Goal: Task Accomplishment & Management: Use online tool/utility

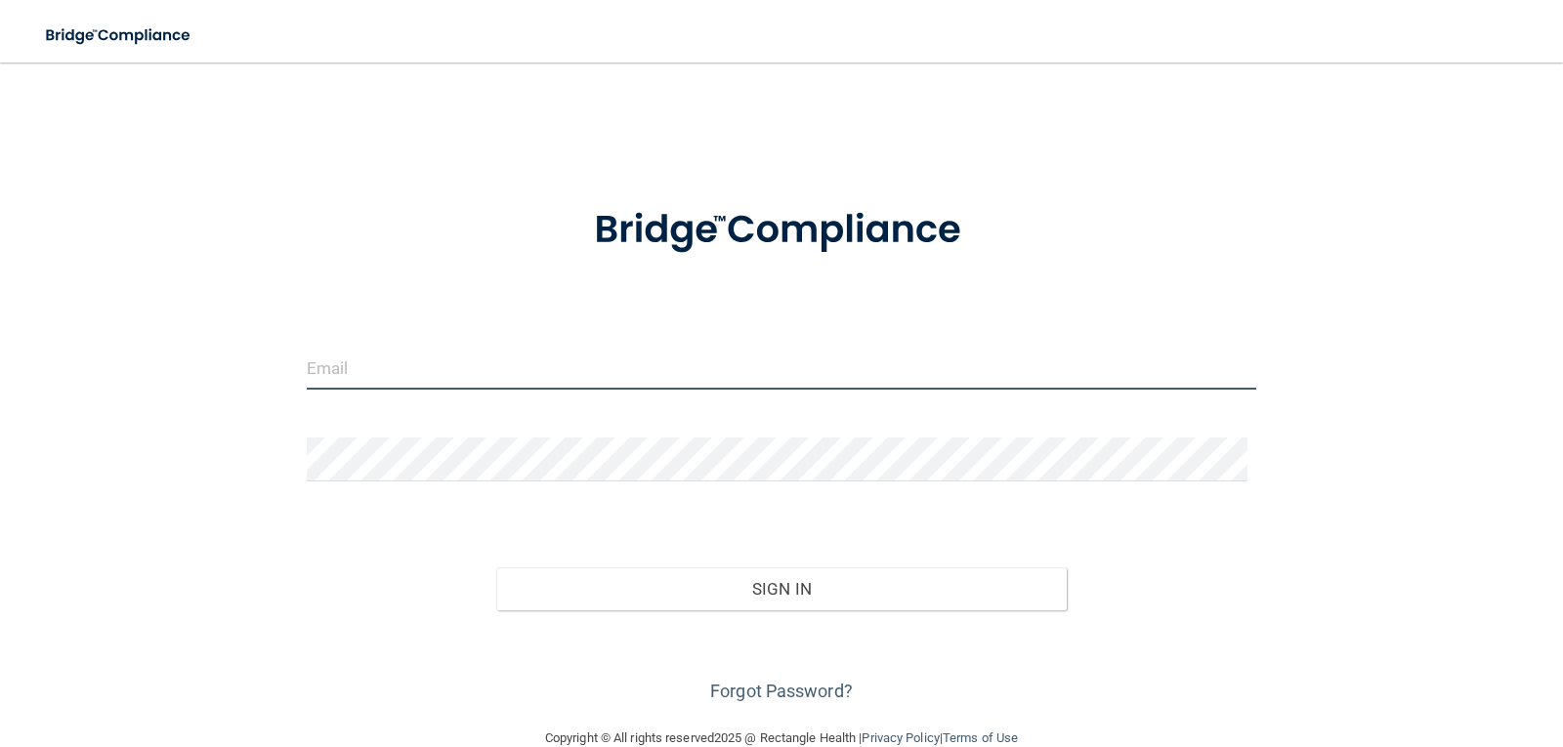
click at [345, 371] on input "email" at bounding box center [782, 368] width 950 height 44
type input "[EMAIL_ADDRESS][DOMAIN_NAME]"
click at [400, 633] on div "Forgot Password?" at bounding box center [782, 659] width 980 height 98
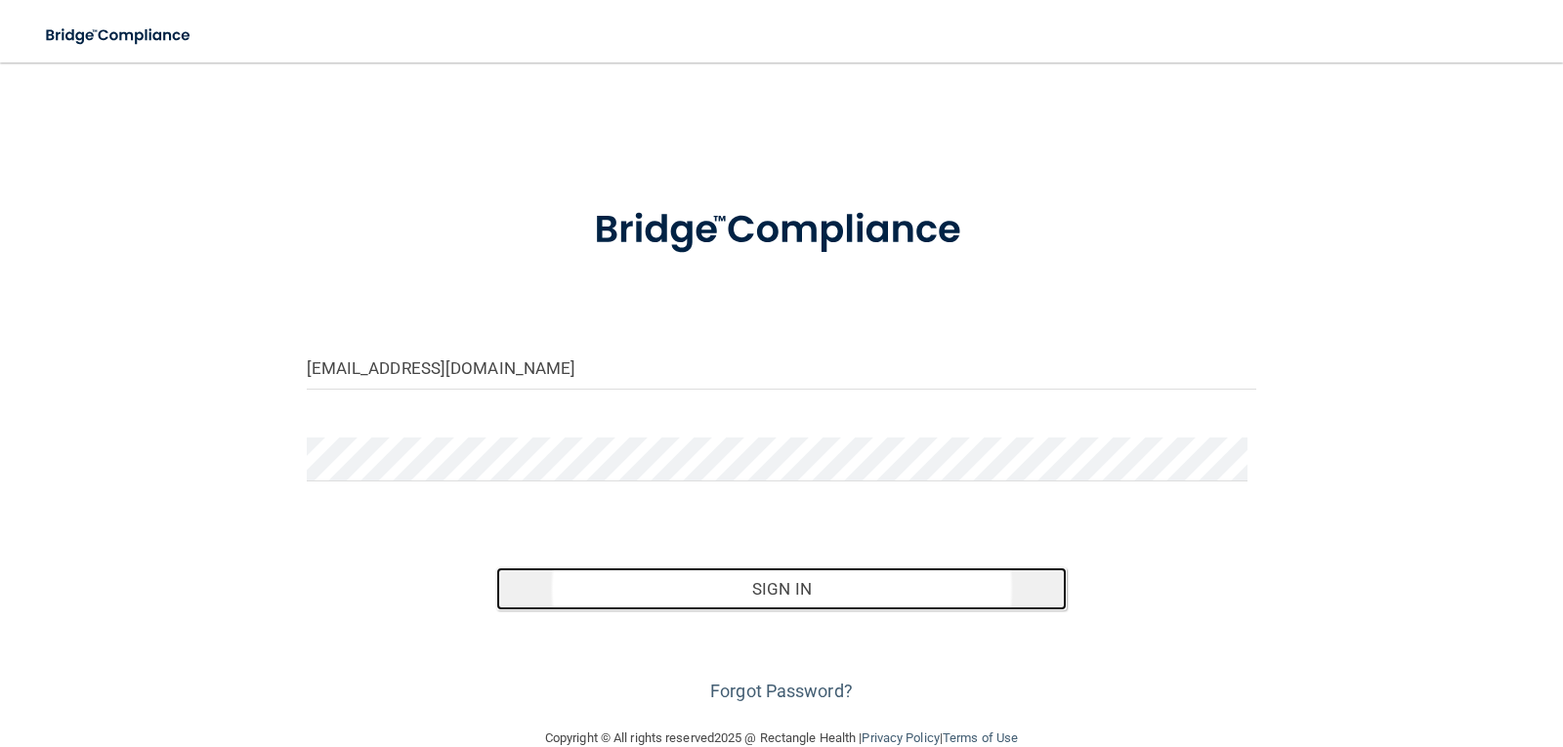
click at [780, 590] on button "Sign In" at bounding box center [781, 589] width 570 height 43
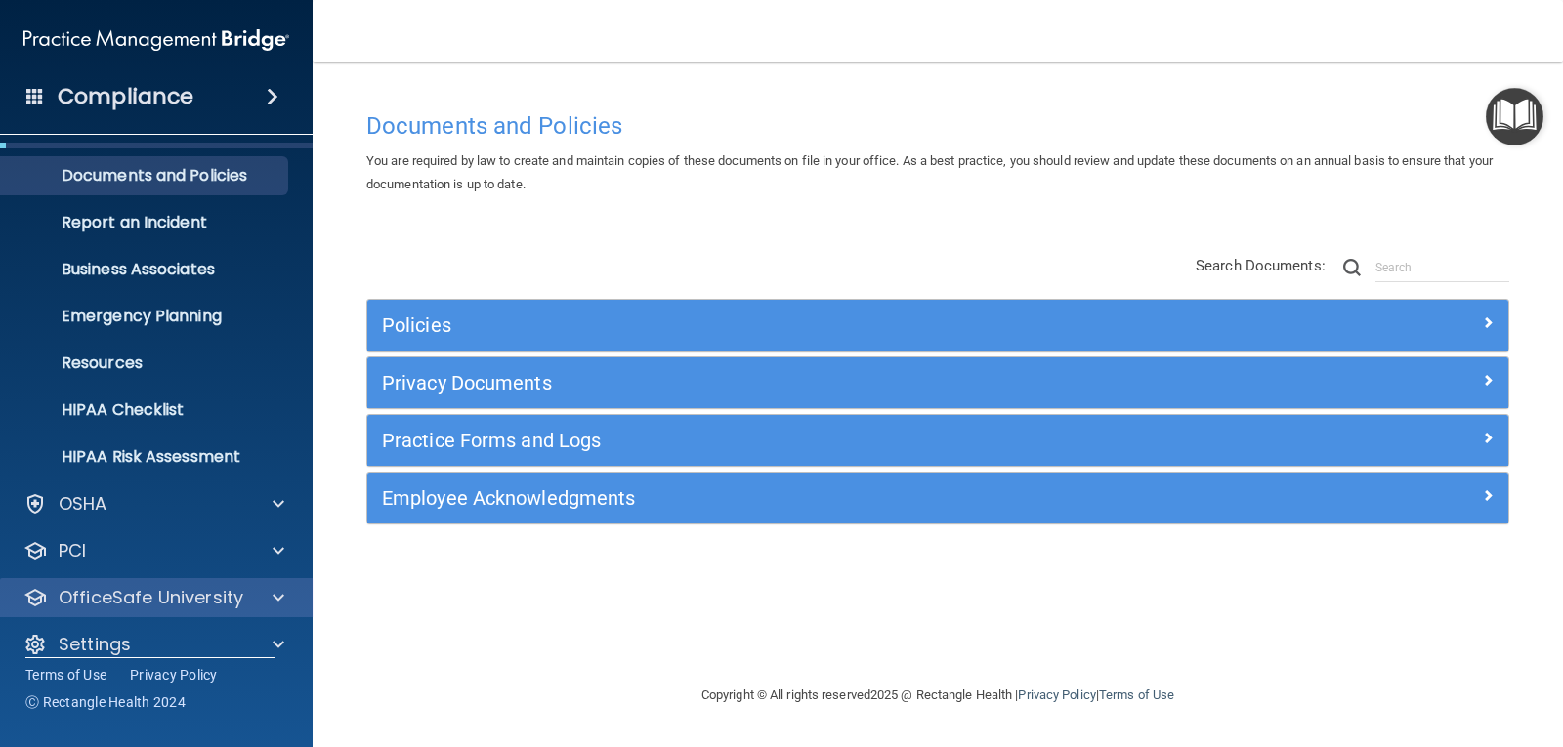
scroll to position [63, 0]
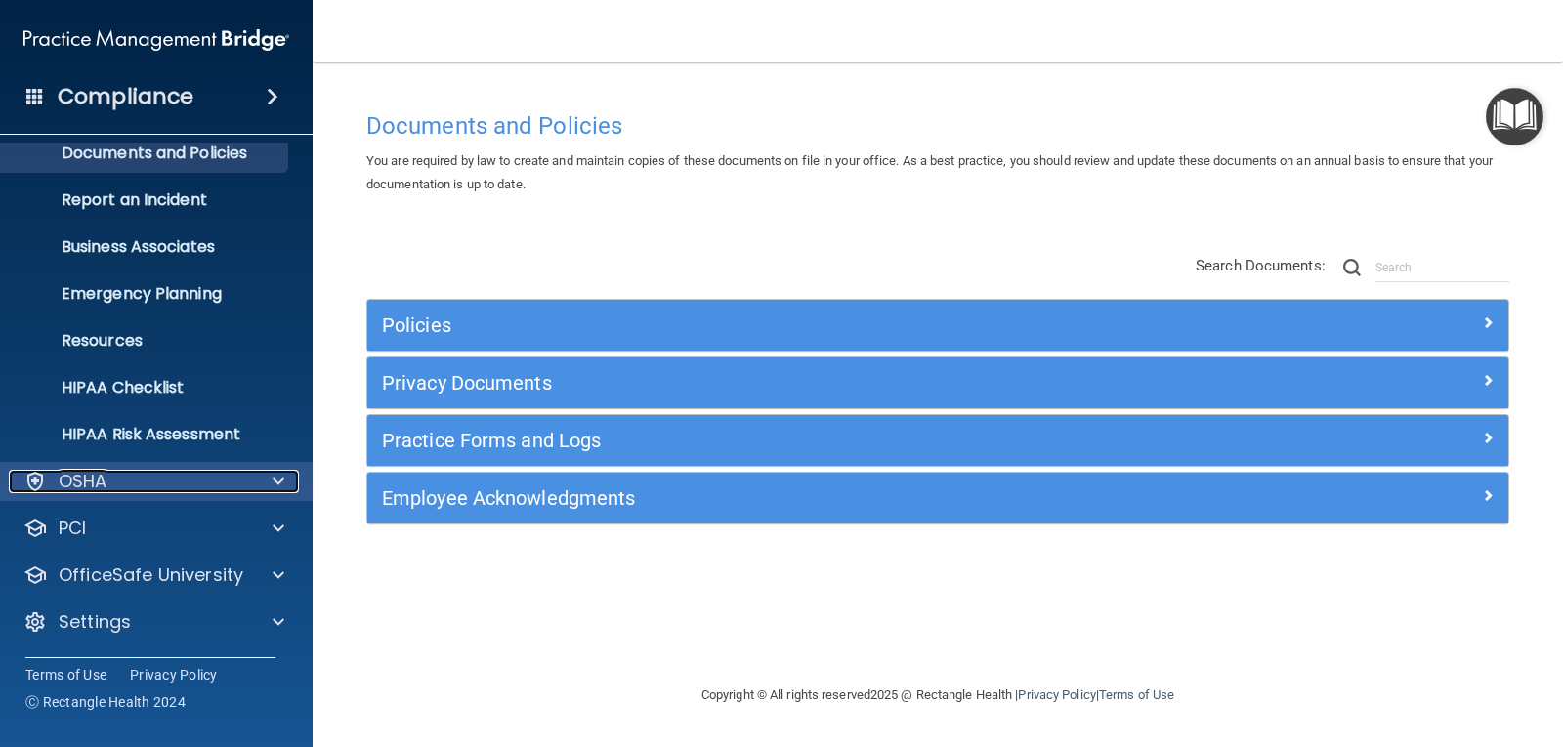
click at [189, 479] on div "OSHA" at bounding box center [130, 481] width 242 height 23
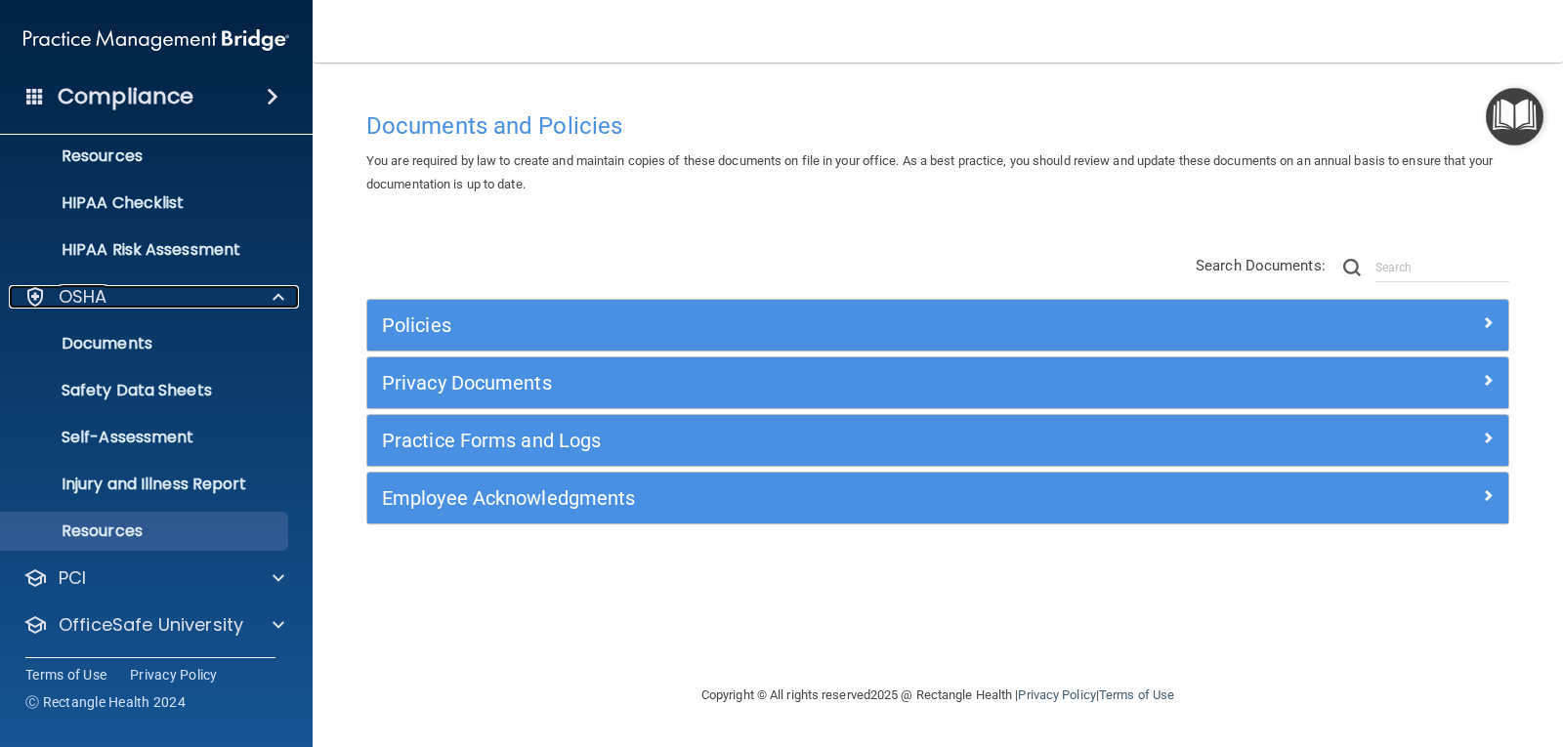
scroll to position [291, 0]
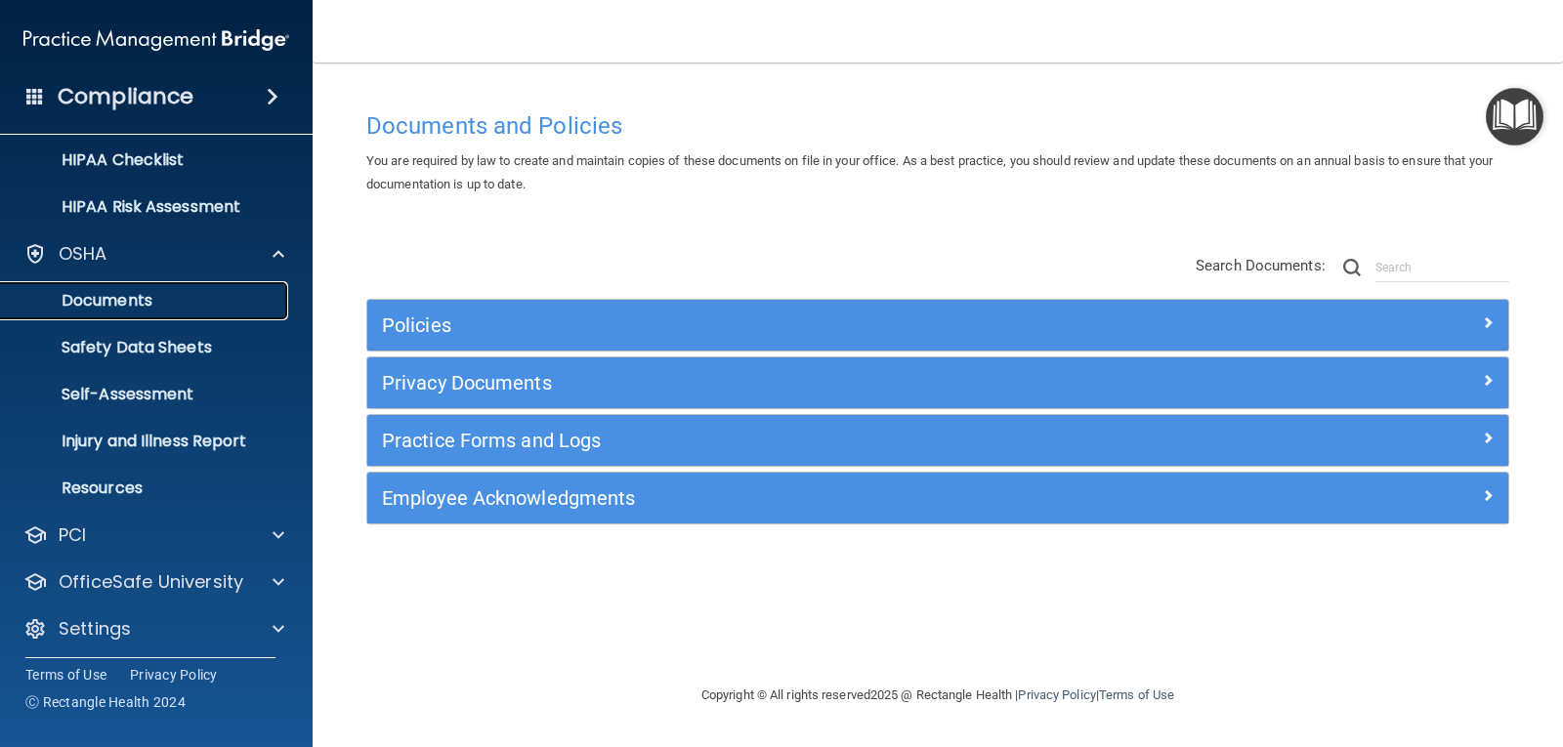
click at [173, 303] on p "Documents" at bounding box center [146, 301] width 267 height 20
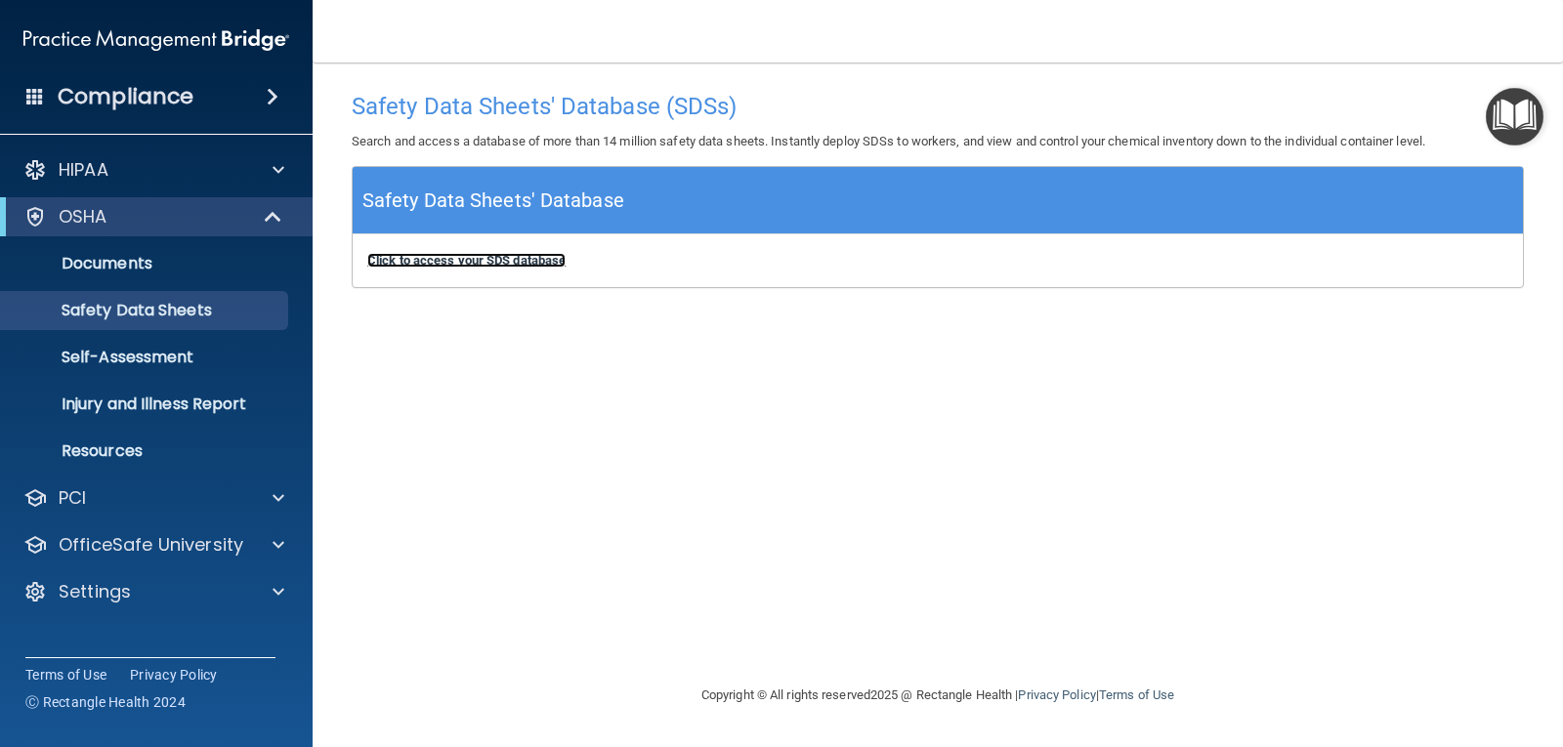
click at [487, 256] on b "Click to access your SDS database" at bounding box center [466, 260] width 198 height 15
click at [130, 357] on p "Self-Assessment" at bounding box center [146, 358] width 267 height 20
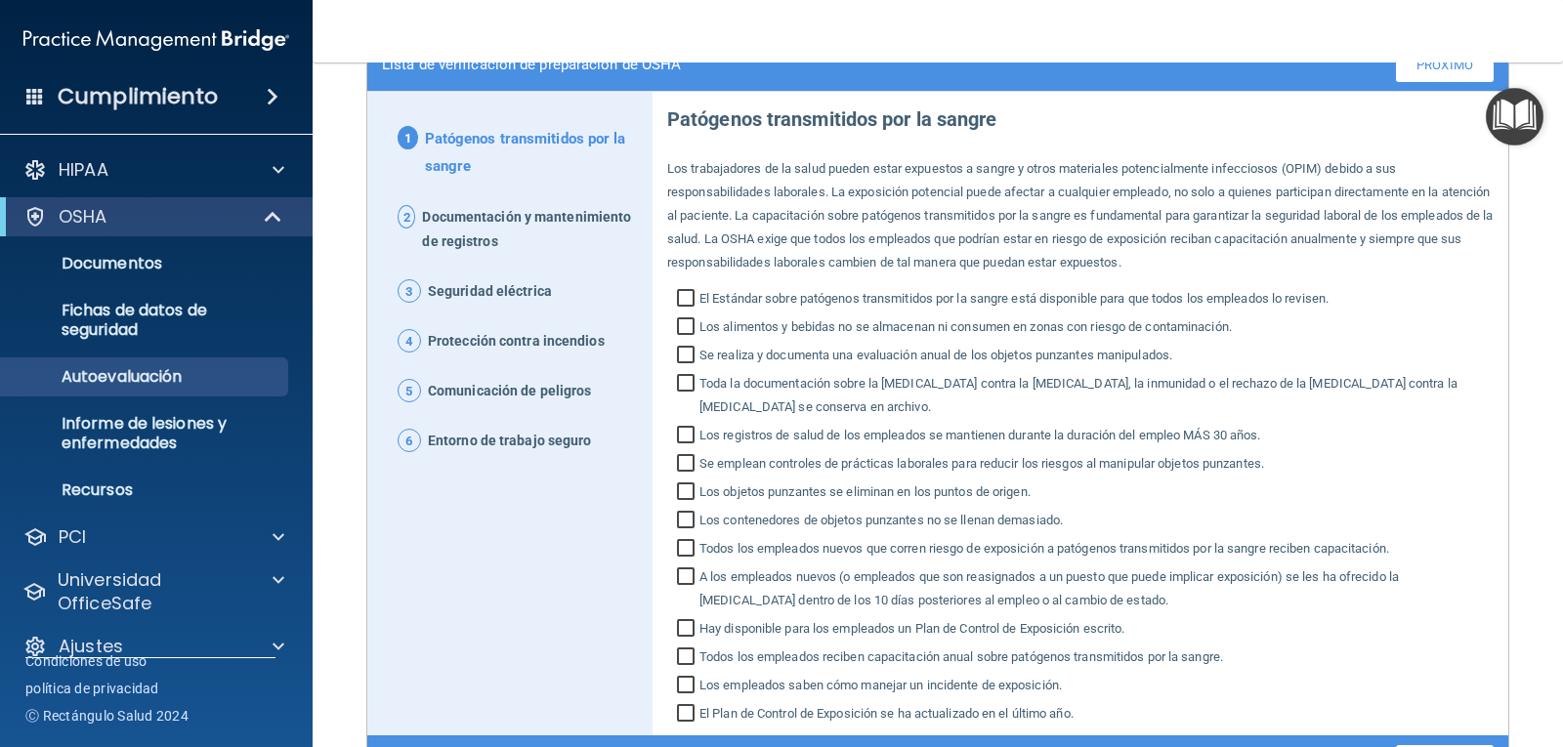
scroll to position [228, 0]
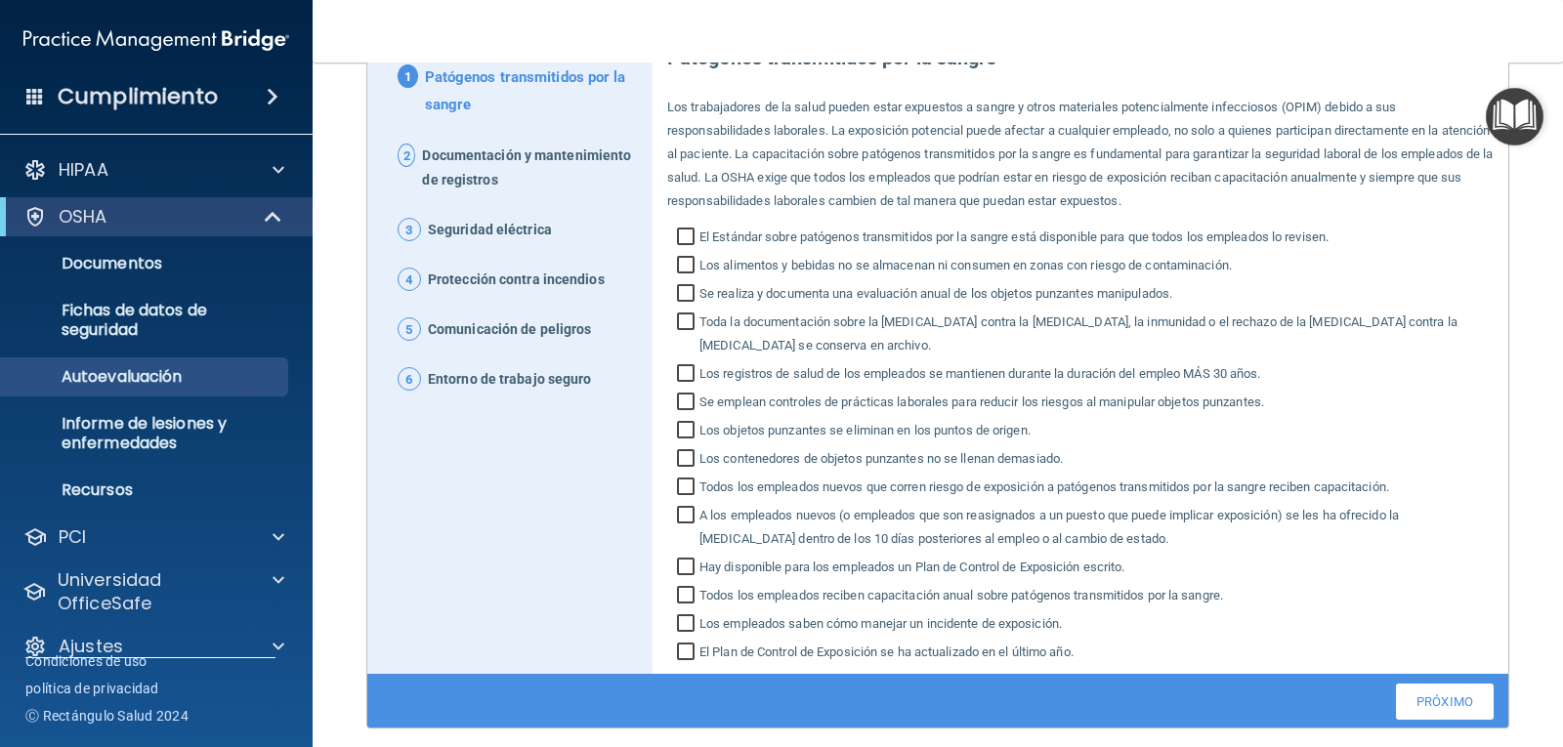
click at [680, 236] on input "El Estándar sobre patógenos transmitidos por la sangre está disponible para que…" at bounding box center [688, 240] width 22 height 20
checkbox input "true"
click at [682, 265] on input "Los alimentos y bebidas no se almacenan ni consumen en zonas con riesgo de cont…" at bounding box center [688, 268] width 22 height 20
checkbox input "true"
click at [682, 298] on input "Se realiza y documenta una evaluación anual de los objetos punzantes manipulado…" at bounding box center [688, 296] width 22 height 20
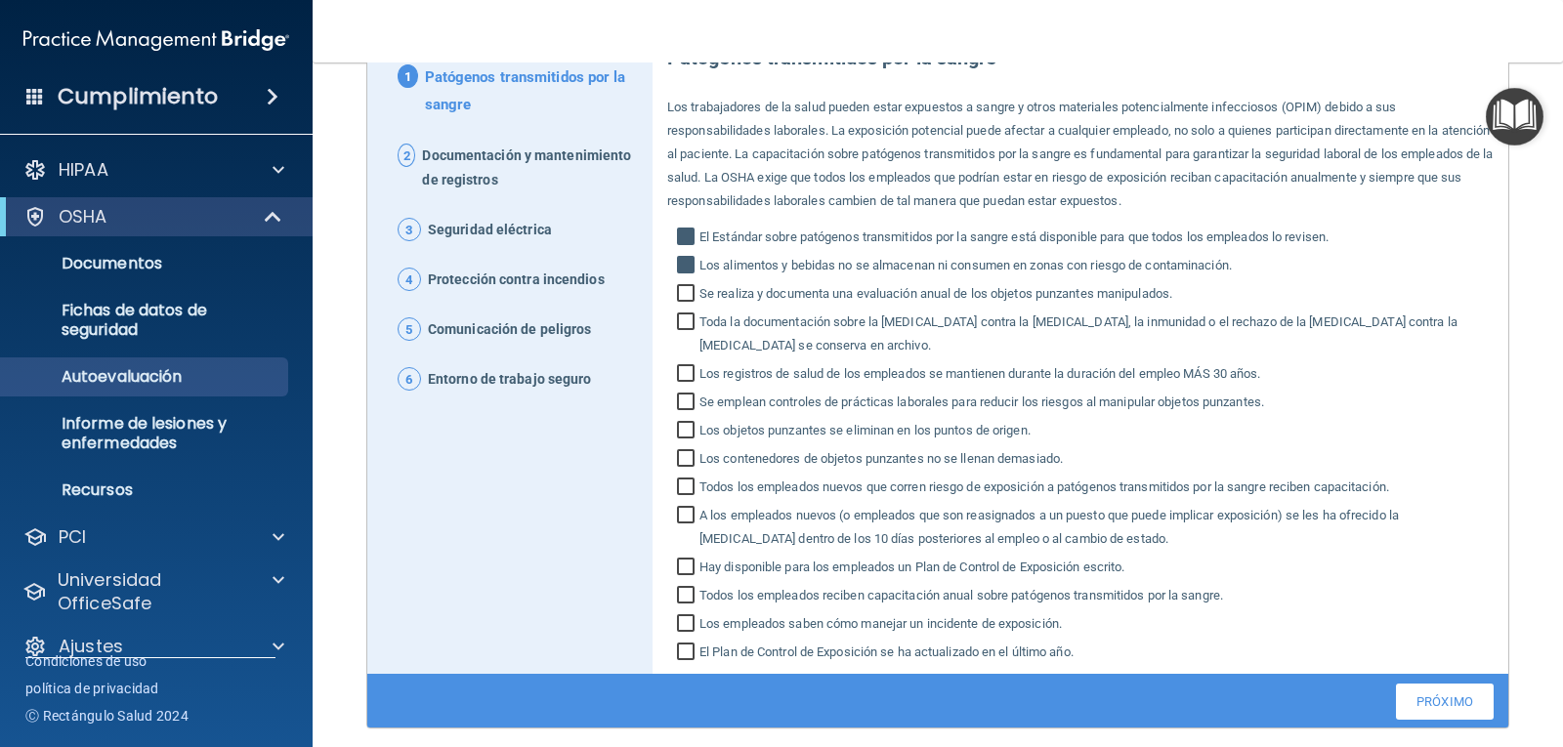
checkbox input "true"
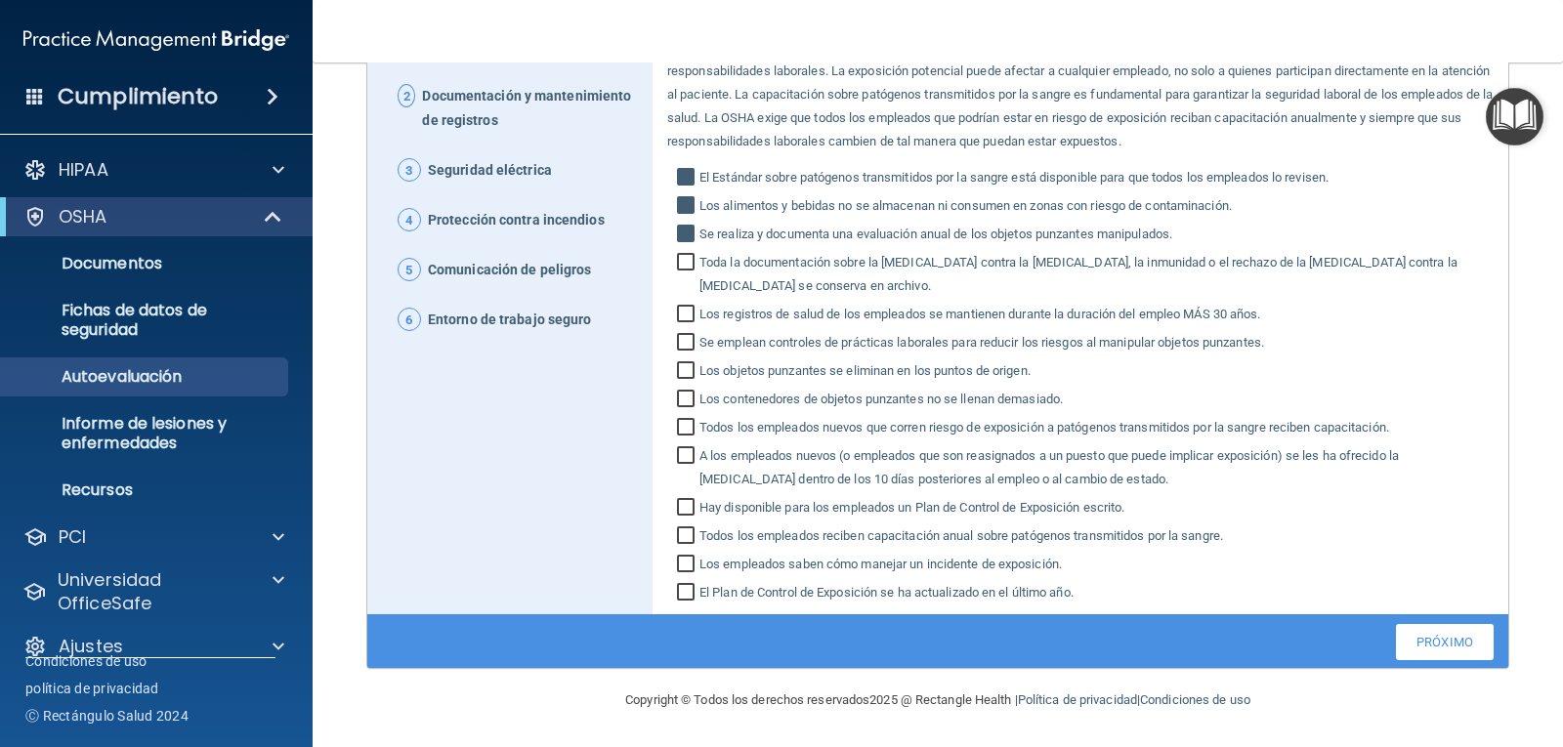
click at [681, 261] on input "Toda la documentación sobre la vacunación contra la hepatitis B, la inmunidad o…" at bounding box center [688, 276] width 22 height 43
checkbox input "true"
click at [679, 316] on input "Los registros de salud de los empleados se mantienen durante la duración del em…" at bounding box center [688, 317] width 22 height 20
checkbox input "true"
click at [686, 347] on input "Se emplean controles de prácticas laborales para reducir los riesgos al manipul…" at bounding box center [688, 345] width 22 height 20
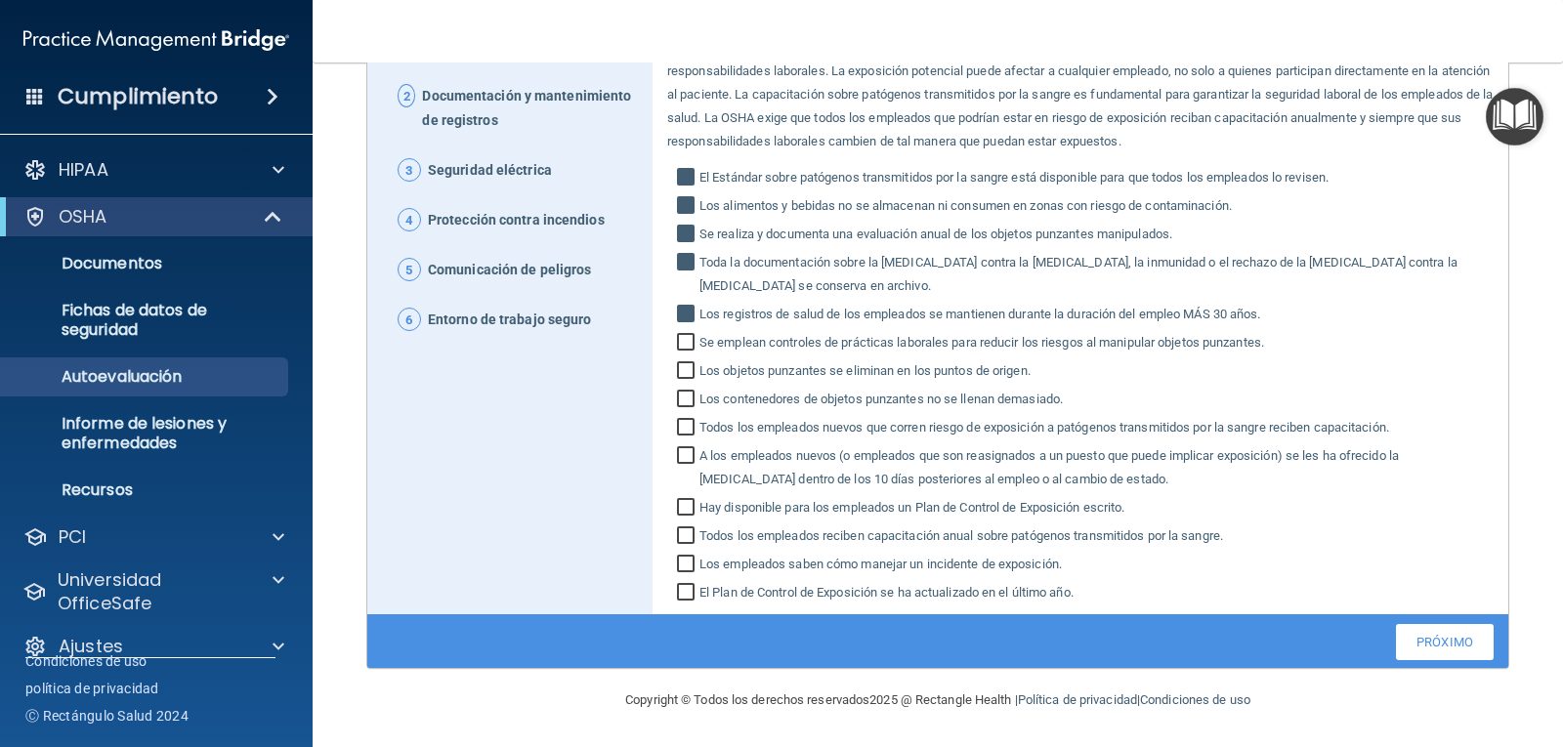
checkbox input "true"
click at [679, 373] on input "Los objetos punzantes se eliminan en los puntos de origen." at bounding box center [688, 373] width 22 height 20
checkbox input "true"
click at [684, 400] on input "Los contenedores de objetos punzantes no se llenan demasiado." at bounding box center [688, 402] width 22 height 20
checkbox input "true"
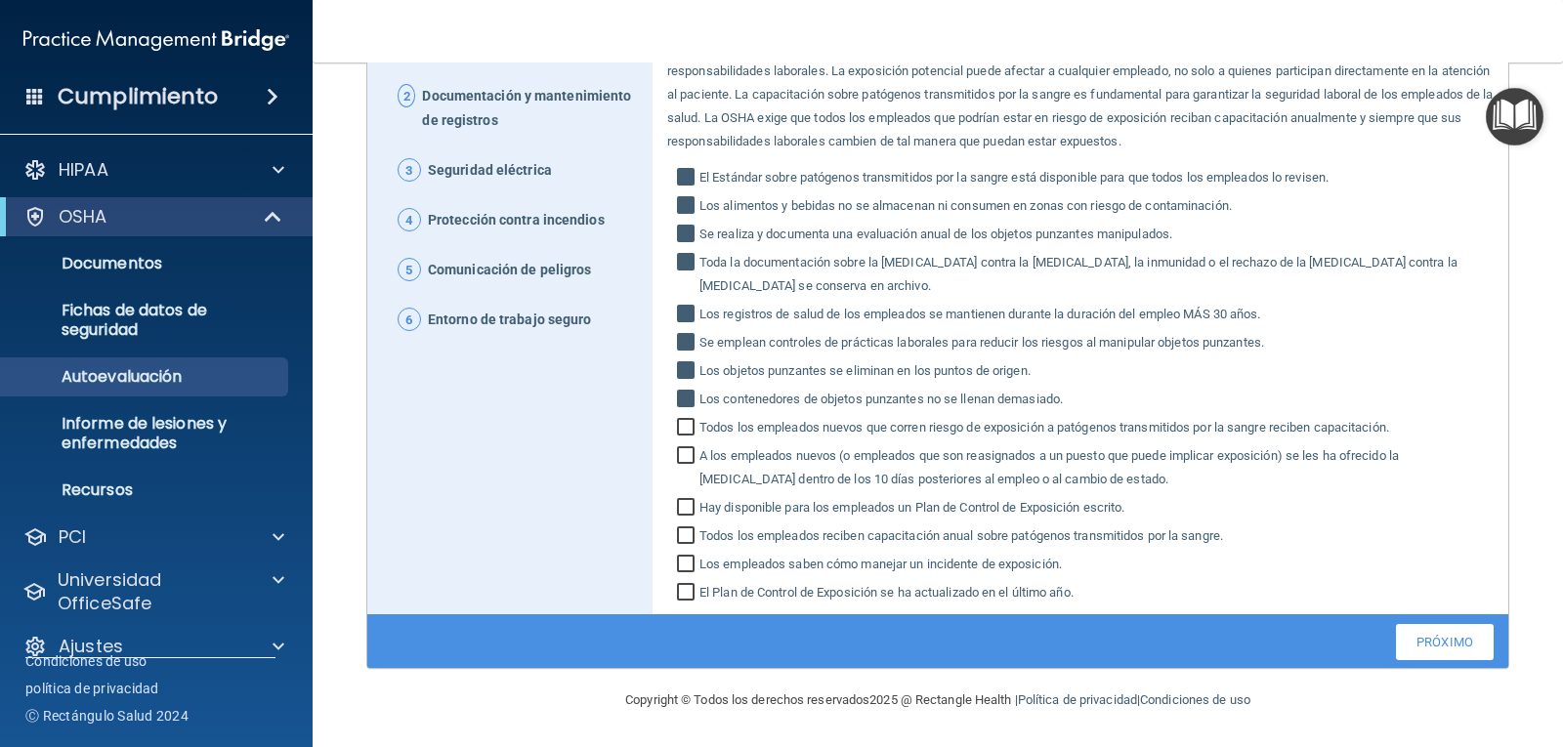
click at [678, 437] on input "Todos los empleados nuevos que corren riesgo de exposición a patógenos transmit…" at bounding box center [688, 430] width 22 height 20
checkbox input "true"
click at [688, 457] on input "A los empleados nuevos (o empleados que son reasignados a un puesto que puede i…" at bounding box center [688, 469] width 22 height 43
checkbox input "true"
click at [684, 511] on input "Hay disponible para los empleados un Plan de Control de Exposición escrito." at bounding box center [688, 510] width 22 height 20
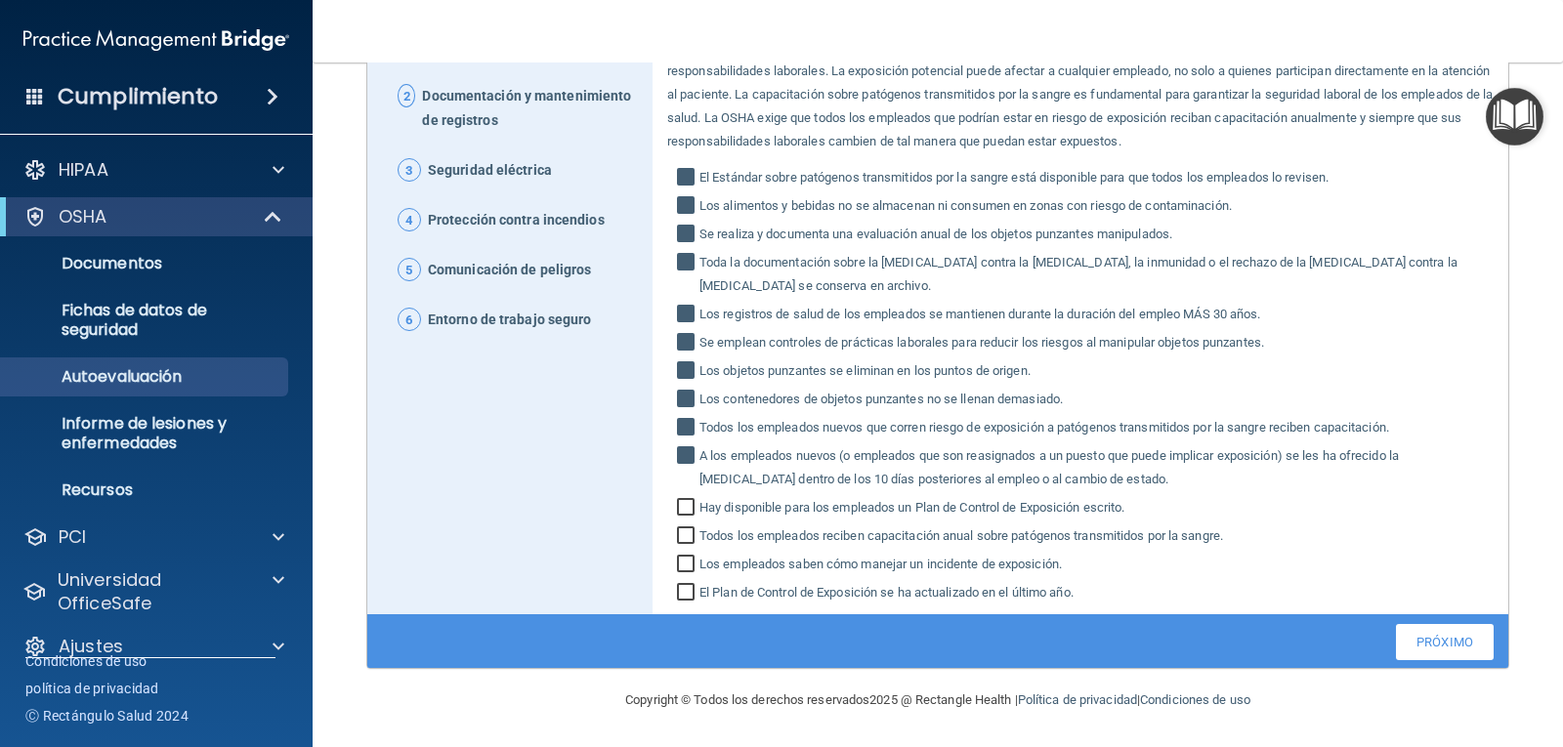
checkbox input "true"
click at [682, 533] on input "Todos los empleados reciben capacitación anual sobre patógenos transmitidos por…" at bounding box center [688, 538] width 22 height 20
checkbox input "true"
click at [683, 569] on input "Los empleados saben cómo manejar un incidente de exposición." at bounding box center [688, 567] width 22 height 20
checkbox input "true"
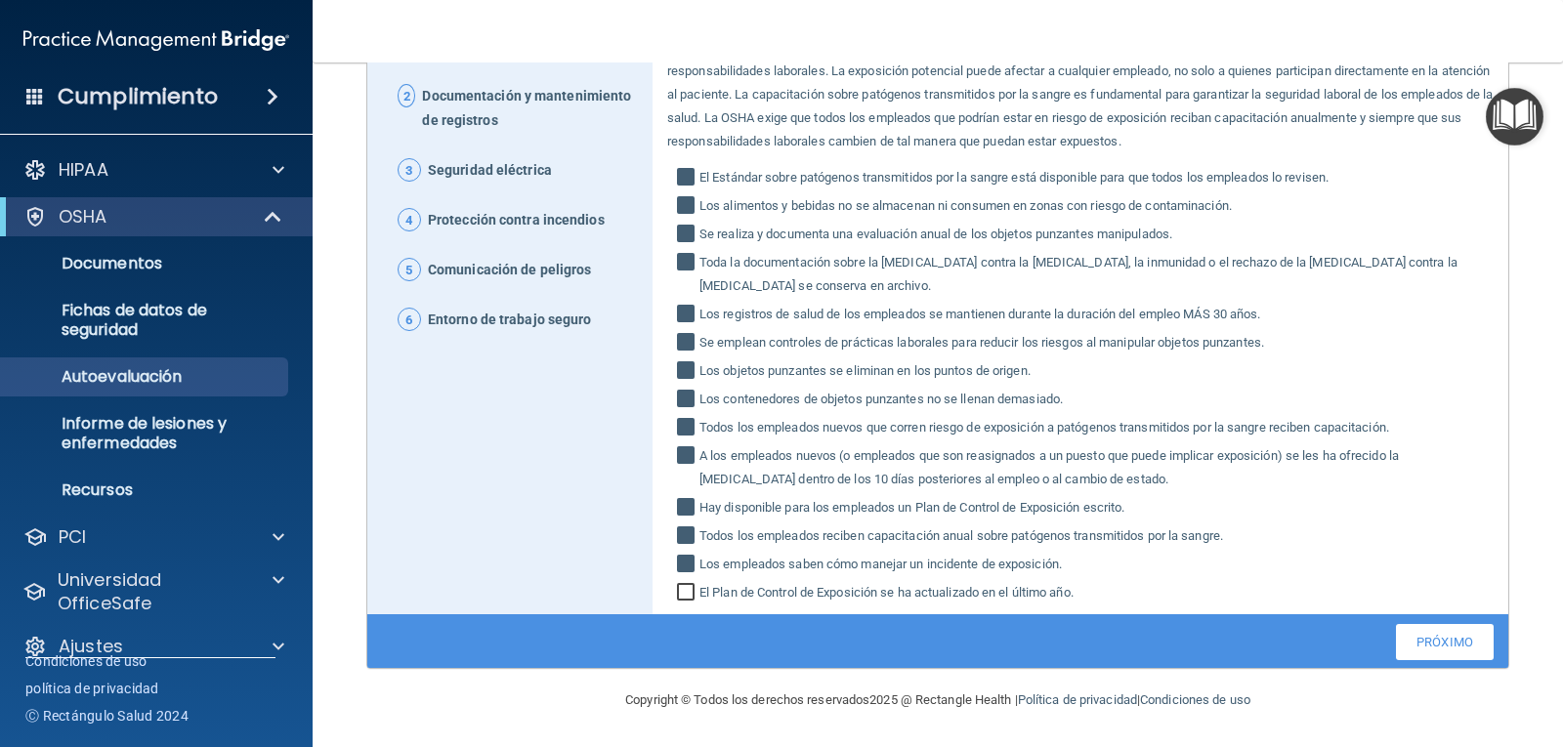
click at [683, 593] on input "El Plan de Control de Exposición se ha actualizado en el último año." at bounding box center [688, 595] width 22 height 20
checkbox input "true"
click at [1396, 646] on link "Próximo" at bounding box center [1445, 642] width 98 height 36
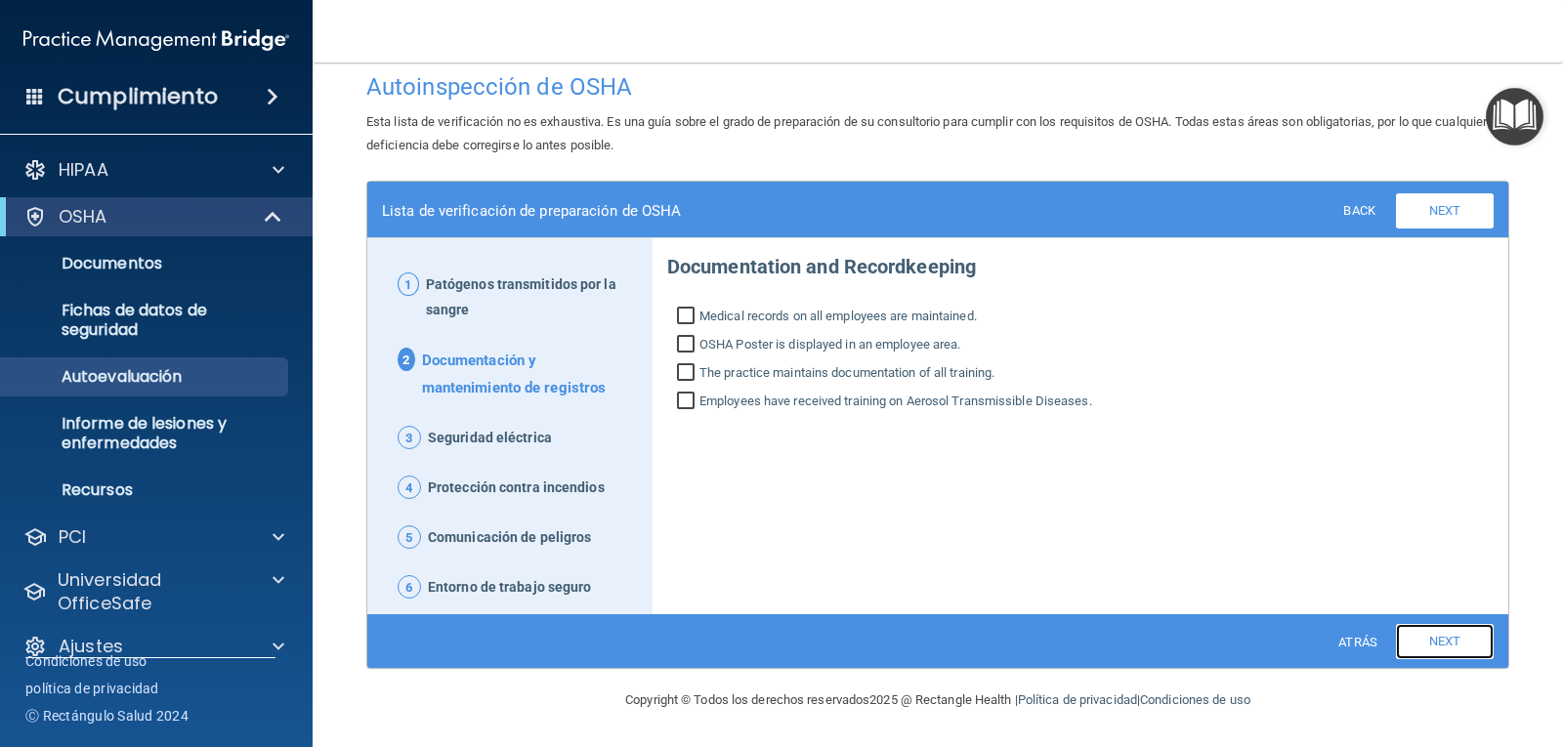
scroll to position [20, 0]
click at [685, 345] on input "El cartel de OSHA se muestra en un área para empleados." at bounding box center [688, 347] width 22 height 20
checkbox input "true"
click at [677, 373] on input "La práctica mantiene documentación de toda la capacitación." at bounding box center [688, 375] width 22 height 20
checkbox input "true"
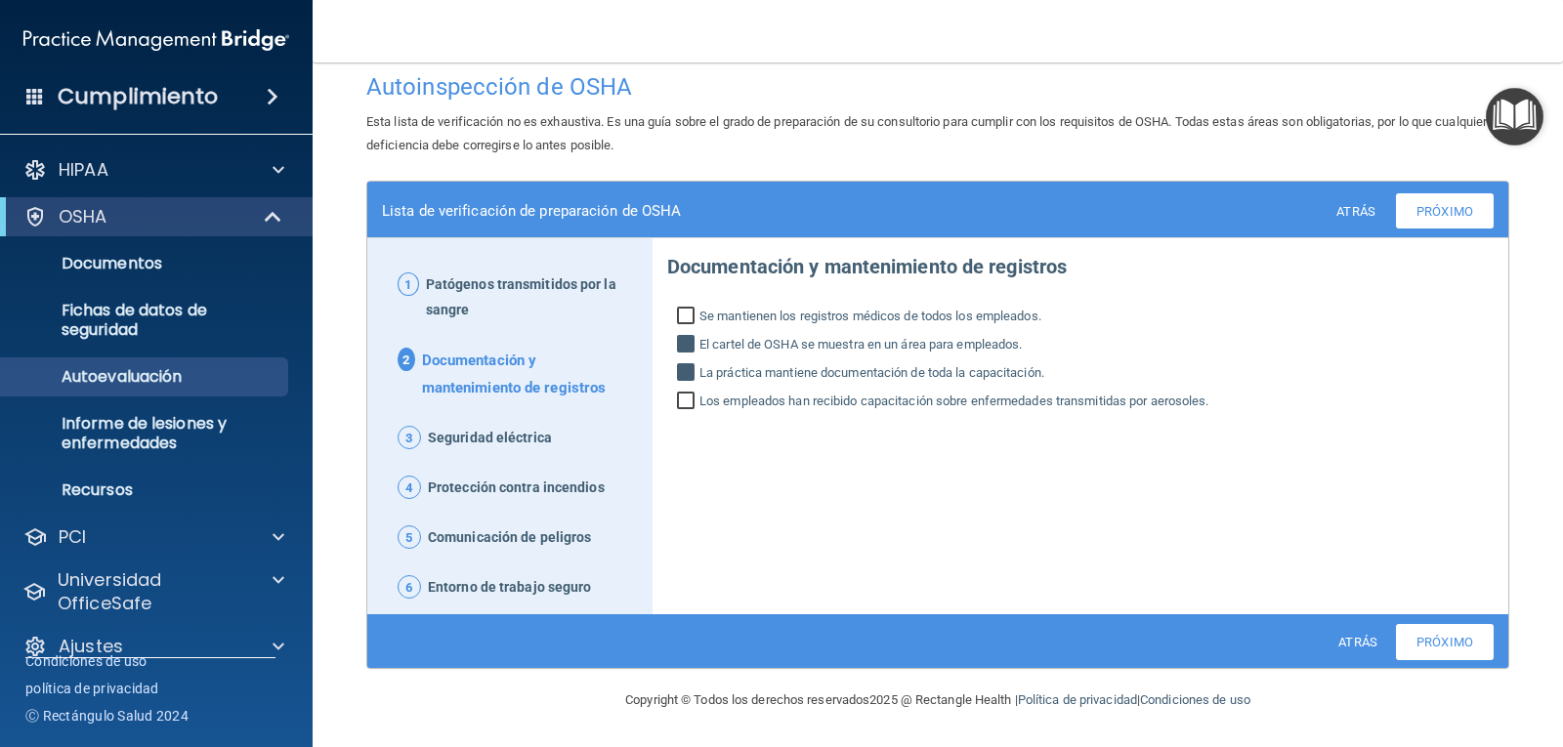
click at [681, 400] on input "Los empleados han recibido capacitación sobre enfermedades transmitidas por aer…" at bounding box center [688, 404] width 22 height 20
checkbox input "true"
click at [1441, 642] on font "Próximo" at bounding box center [1444, 642] width 57 height 15
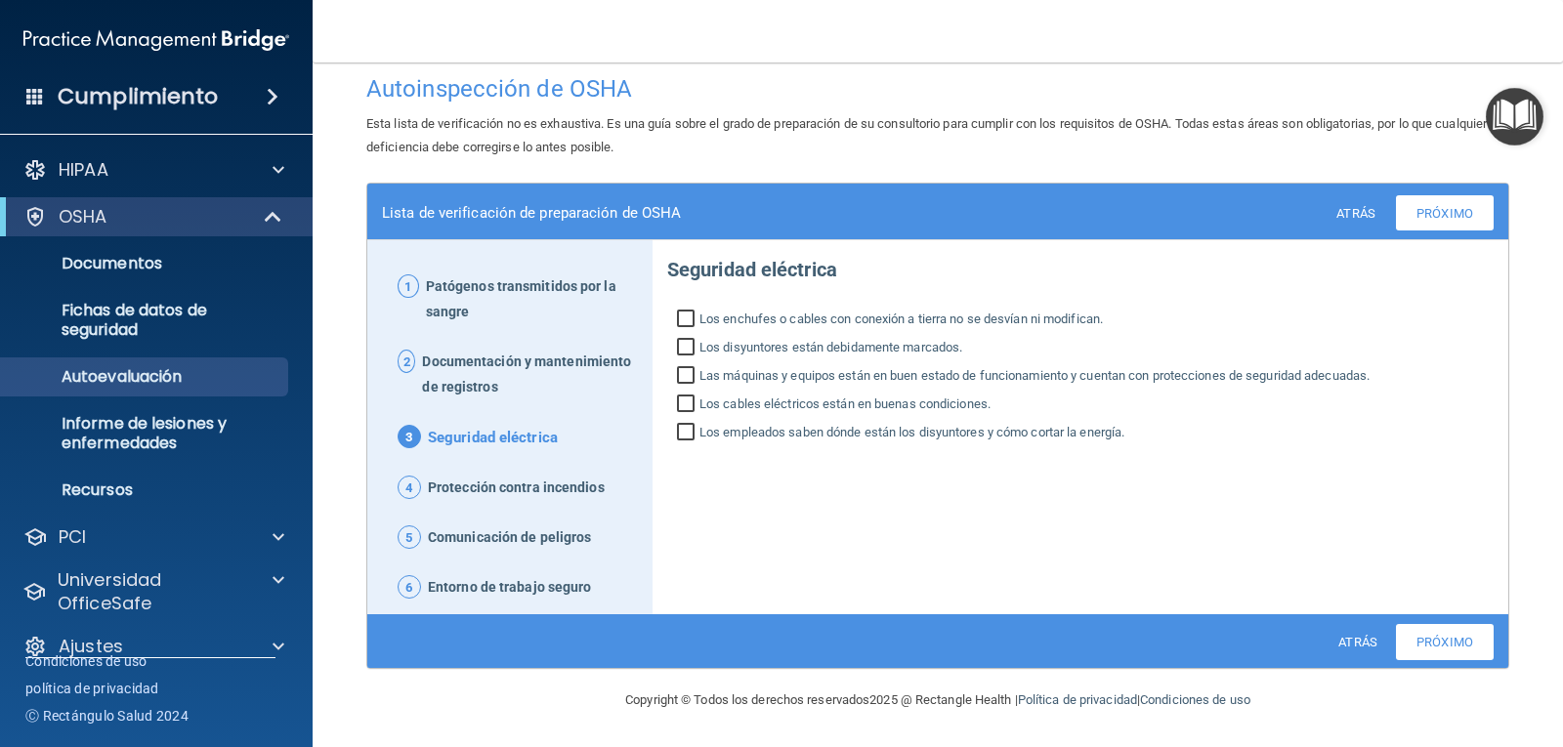
click at [686, 318] on input "Los enchufes o cables con conexión a tierra no se desvían ni modifican." at bounding box center [688, 322] width 22 height 20
checkbox input "true"
click at [678, 349] on input "Los disyuntores están debidamente marcados." at bounding box center [688, 350] width 22 height 20
checkbox input "true"
click at [677, 370] on input "Las máquinas y equipos están en buen estado de funcionamiento y cuentan con pro…" at bounding box center [688, 378] width 22 height 20
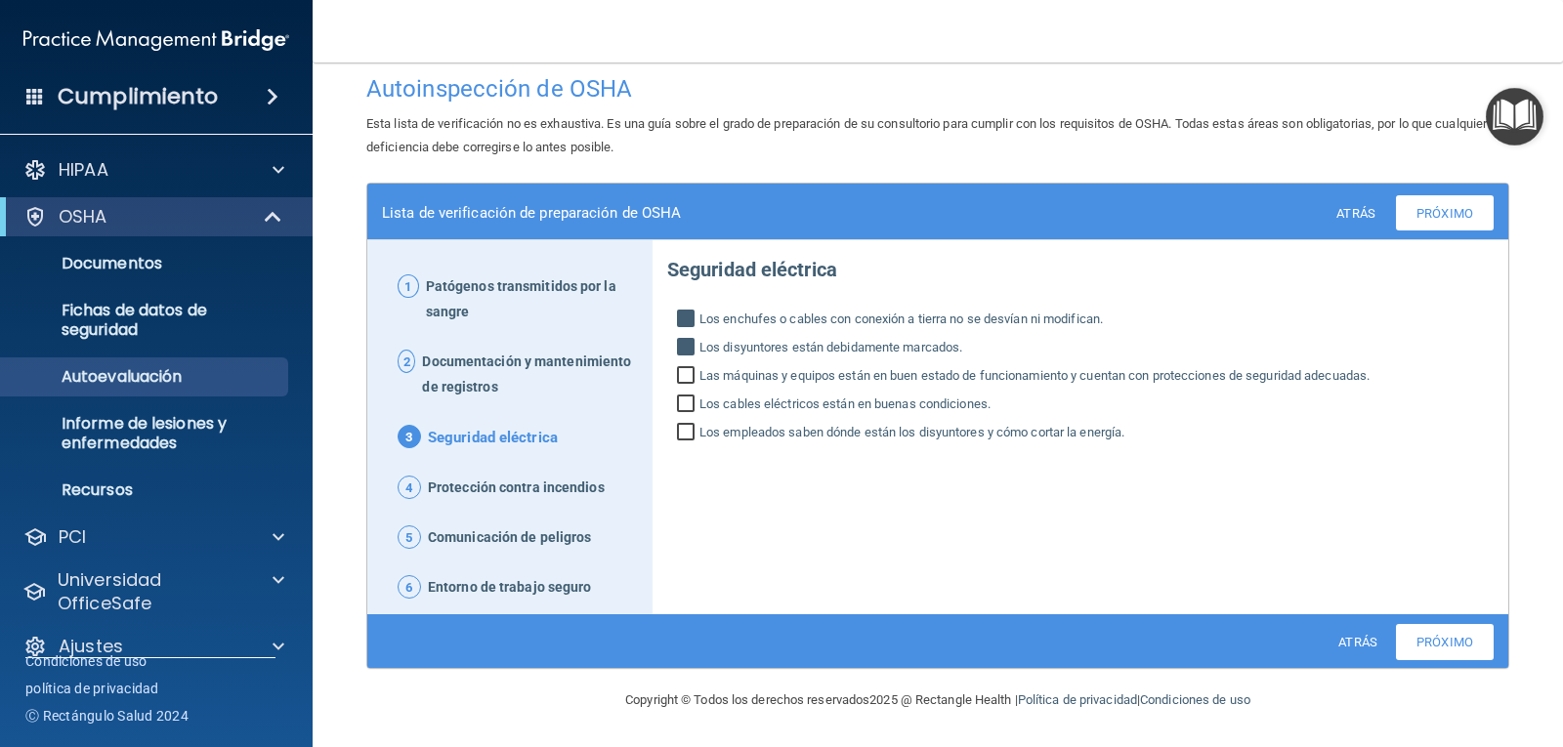
checkbox input "true"
click at [682, 406] on input "Los cables eléctricos están en buenas condiciones." at bounding box center [688, 407] width 22 height 20
checkbox input "true"
click at [684, 435] on input "Los empleados saben dónde están los disyuntores y cómo cortar la energía." at bounding box center [688, 435] width 22 height 20
checkbox input "true"
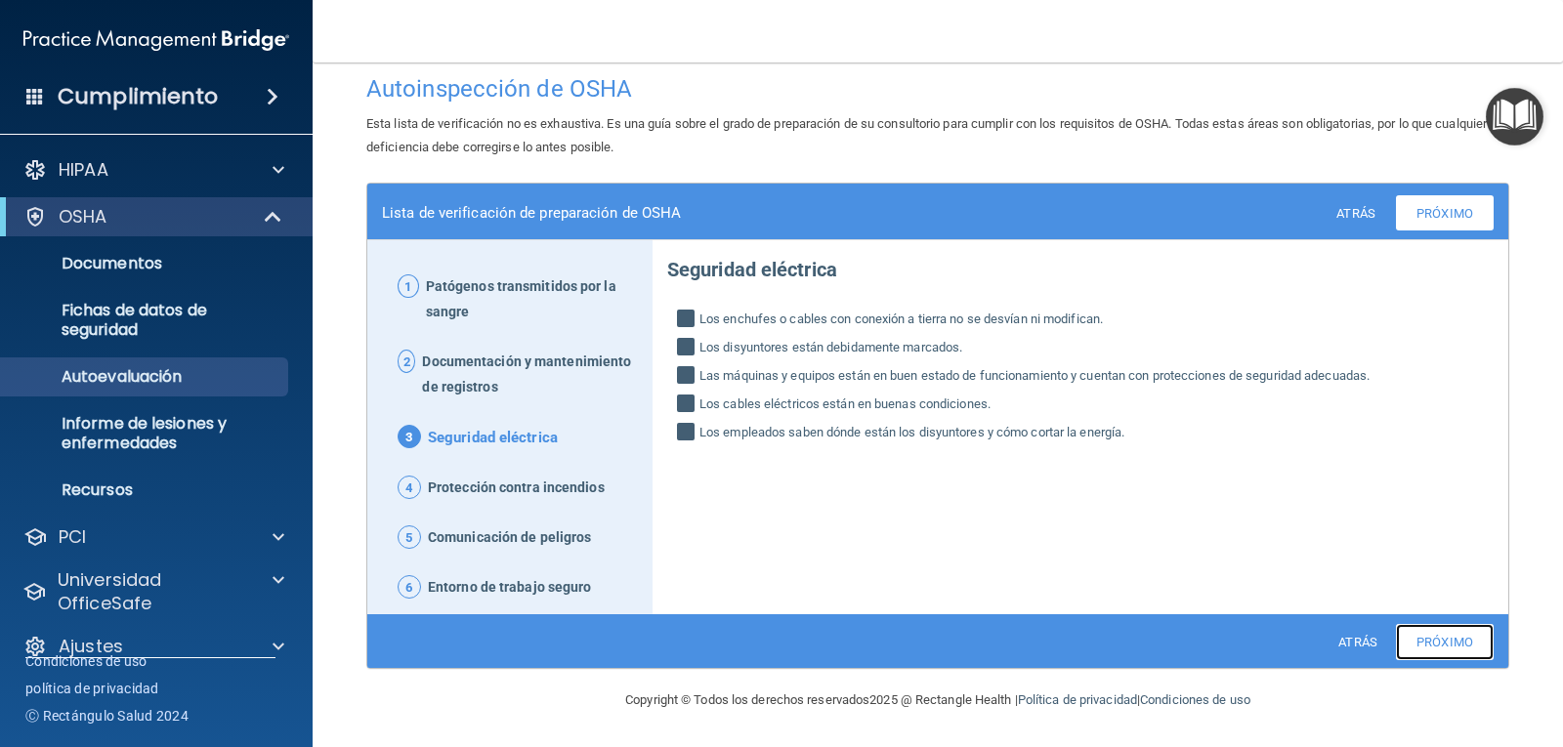
click at [1447, 642] on font "Próximo" at bounding box center [1444, 642] width 57 height 15
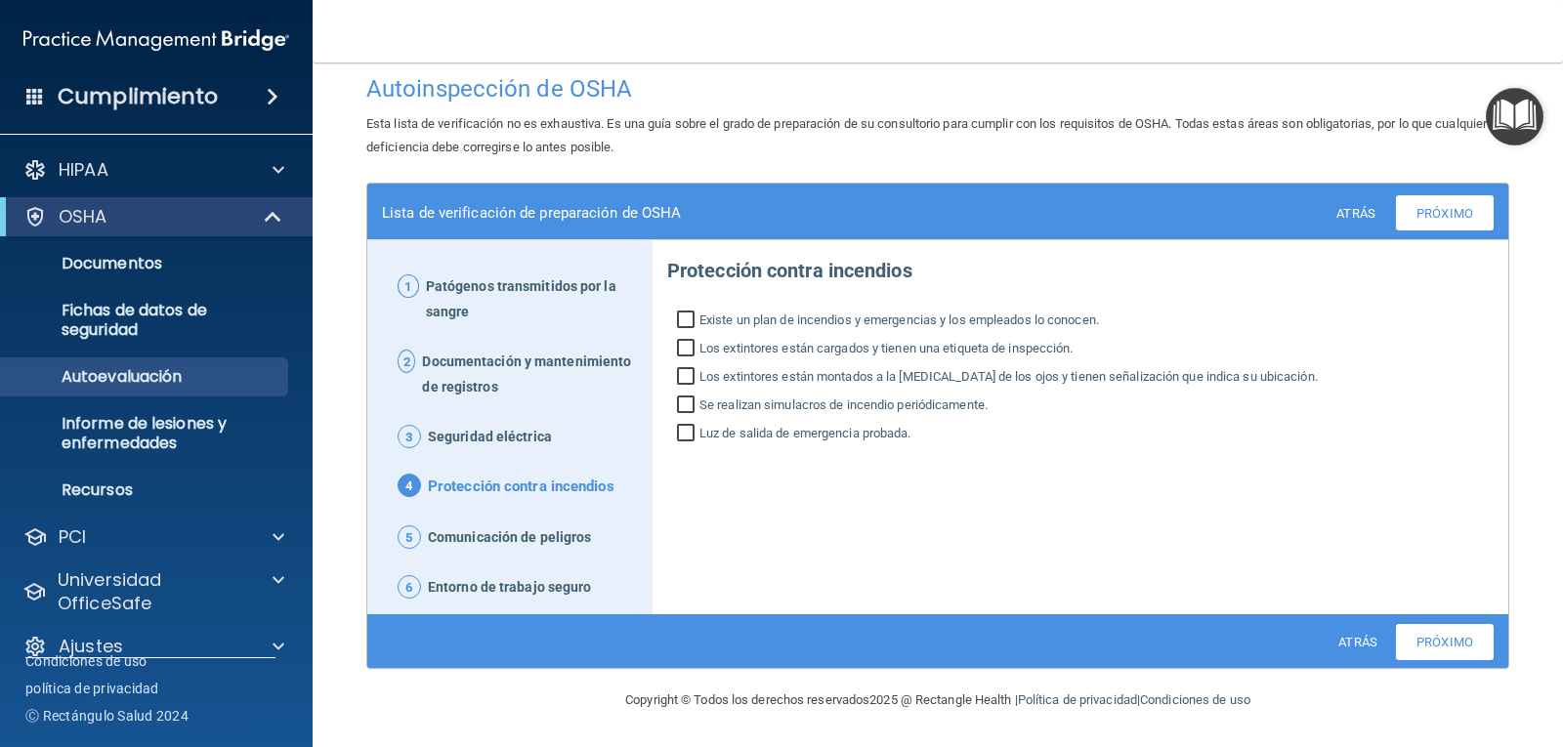
click at [687, 316] on input "Existe un plan de incendios y emergencias y los empleados lo conocen." at bounding box center [688, 323] width 22 height 20
checkbox input "true"
click at [685, 345] on input "Los extintores están cargados y tienen una etiqueta de inspección." at bounding box center [688, 351] width 22 height 20
checkbox input "true"
click at [687, 376] on input "Los extintores están montados a la altura de los ojos y tienen señalización que…" at bounding box center [688, 379] width 22 height 20
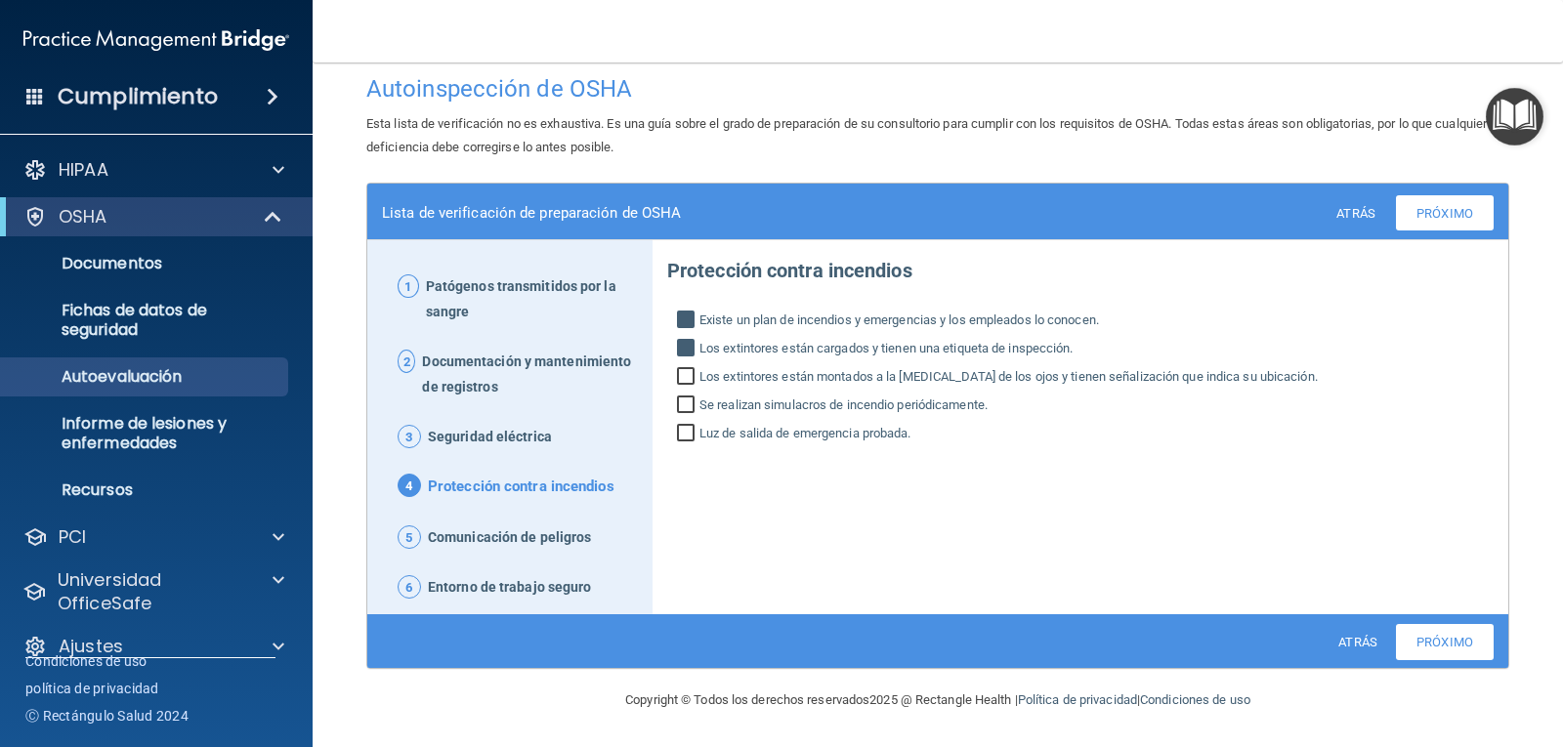
checkbox input "true"
click at [687, 402] on input "Se realizan simulacros de incendio periódicamente." at bounding box center [688, 408] width 22 height 20
checkbox input "true"
click at [687, 427] on input "Luz de salida de emergencia probada." at bounding box center [688, 436] width 22 height 20
checkbox input "true"
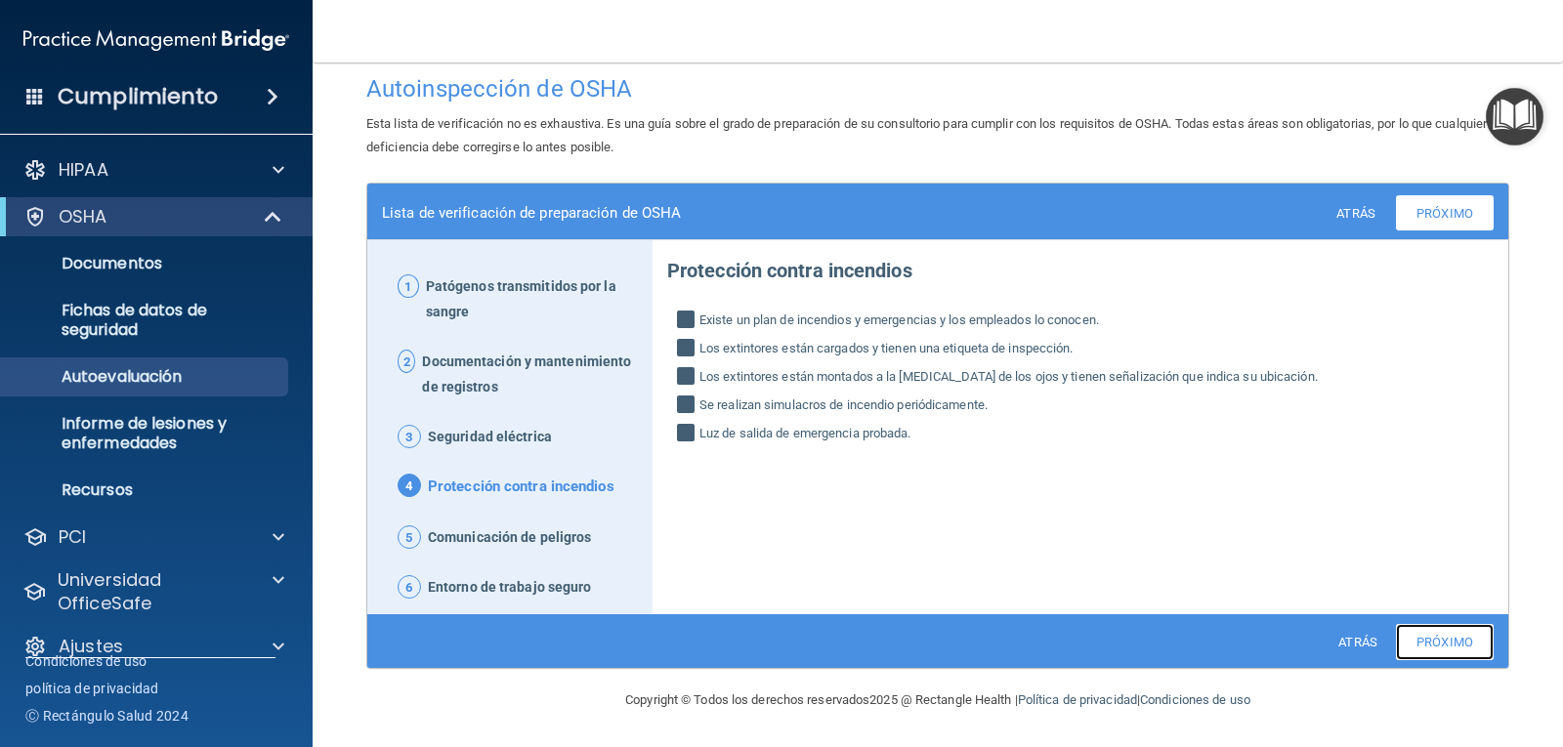
click at [1421, 640] on font "Próximo" at bounding box center [1444, 642] width 57 height 15
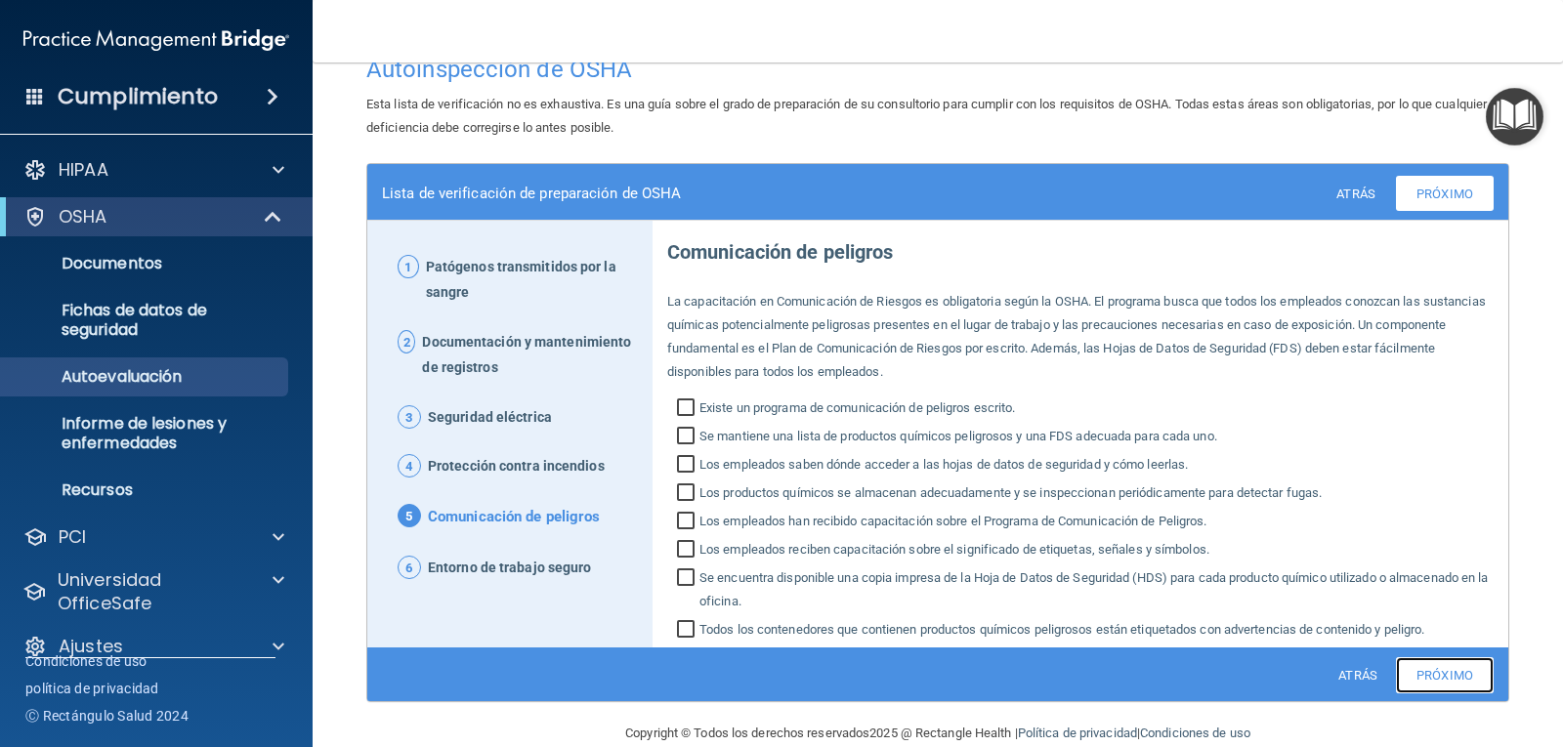
scroll to position [70, 0]
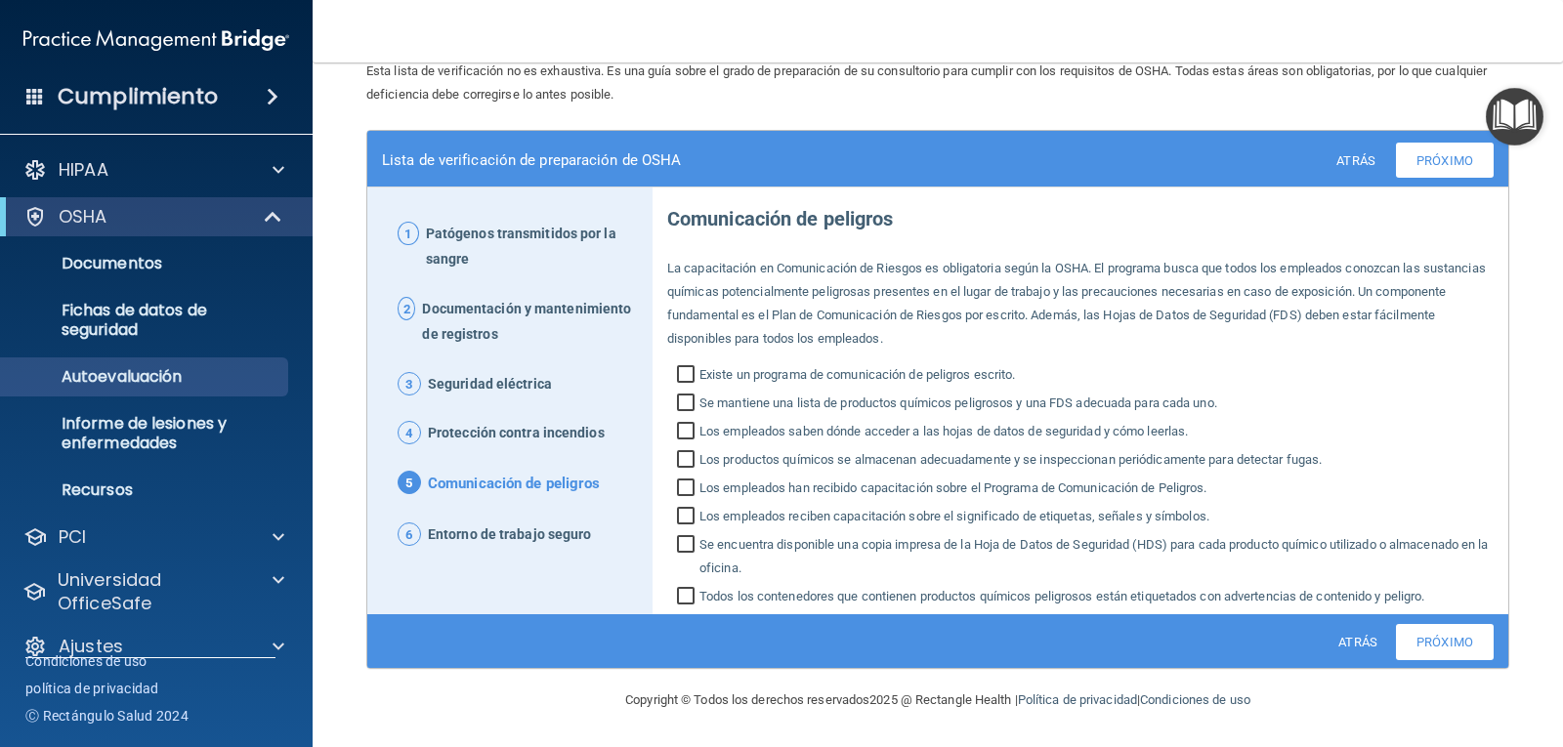
click at [679, 372] on input "Existe un programa de comunicación de peligros escrito." at bounding box center [688, 377] width 22 height 20
checkbox input "true"
click at [684, 406] on input "Se mantiene una lista de productos químicos peligrosos y una FDS adecuada para …" at bounding box center [688, 406] width 22 height 20
checkbox input "true"
click at [678, 464] on input "Los productos químicos se almacenan adecuadamente y se inspeccionan periódicame…" at bounding box center [688, 462] width 22 height 20
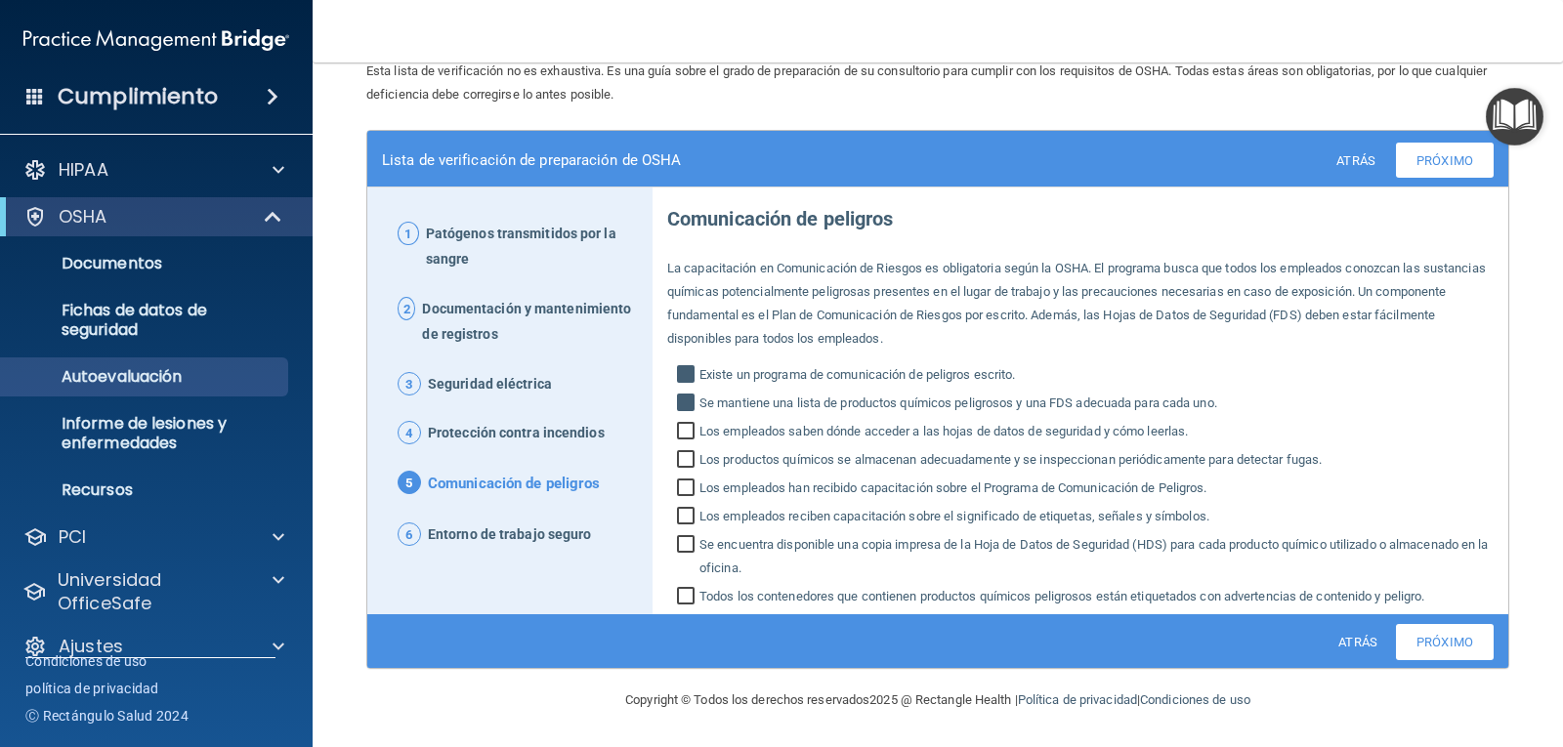
checkbox input "true"
click at [681, 489] on input "Los empleados han recibido capacitación sobre el Programa de Comunicación de Pe…" at bounding box center [688, 491] width 22 height 20
checkbox input "true"
click at [680, 522] on input "Los empleados reciben capacitación sobre el significado de etiquetas, señales y…" at bounding box center [688, 519] width 22 height 20
checkbox input "true"
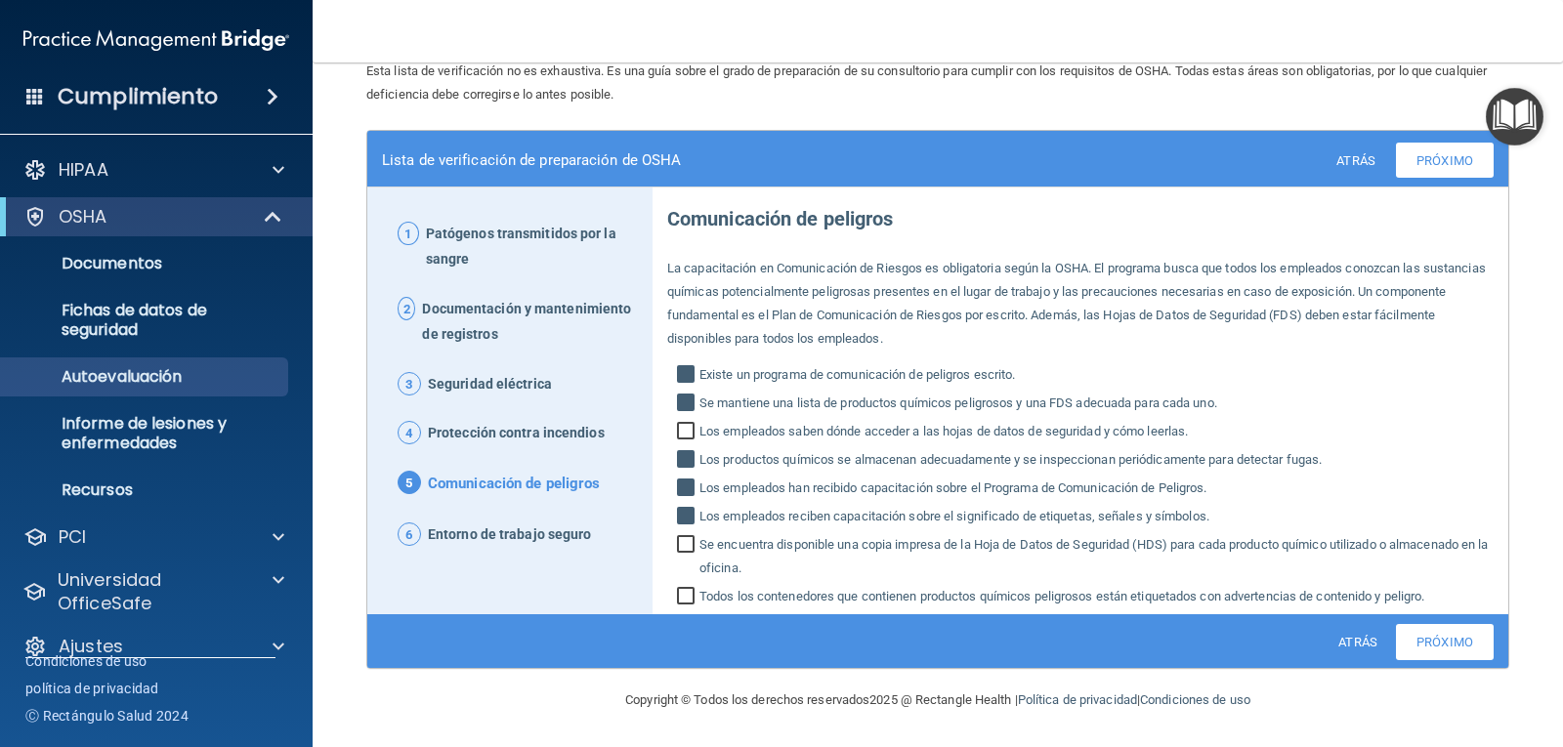
click at [679, 549] on input "Se encuentra disponible una copia impresa de la Hoja de Datos de Seguridad (HDS…" at bounding box center [688, 558] width 22 height 43
checkbox input "true"
click at [679, 597] on input "Todos los contenedores que contienen productos químicos peligrosos están etique…" at bounding box center [688, 599] width 22 height 20
checkbox input "true"
click at [679, 430] on input "Los empleados saben dónde acceder a las hojas de datos de seguridad y cómo leer…" at bounding box center [688, 434] width 22 height 20
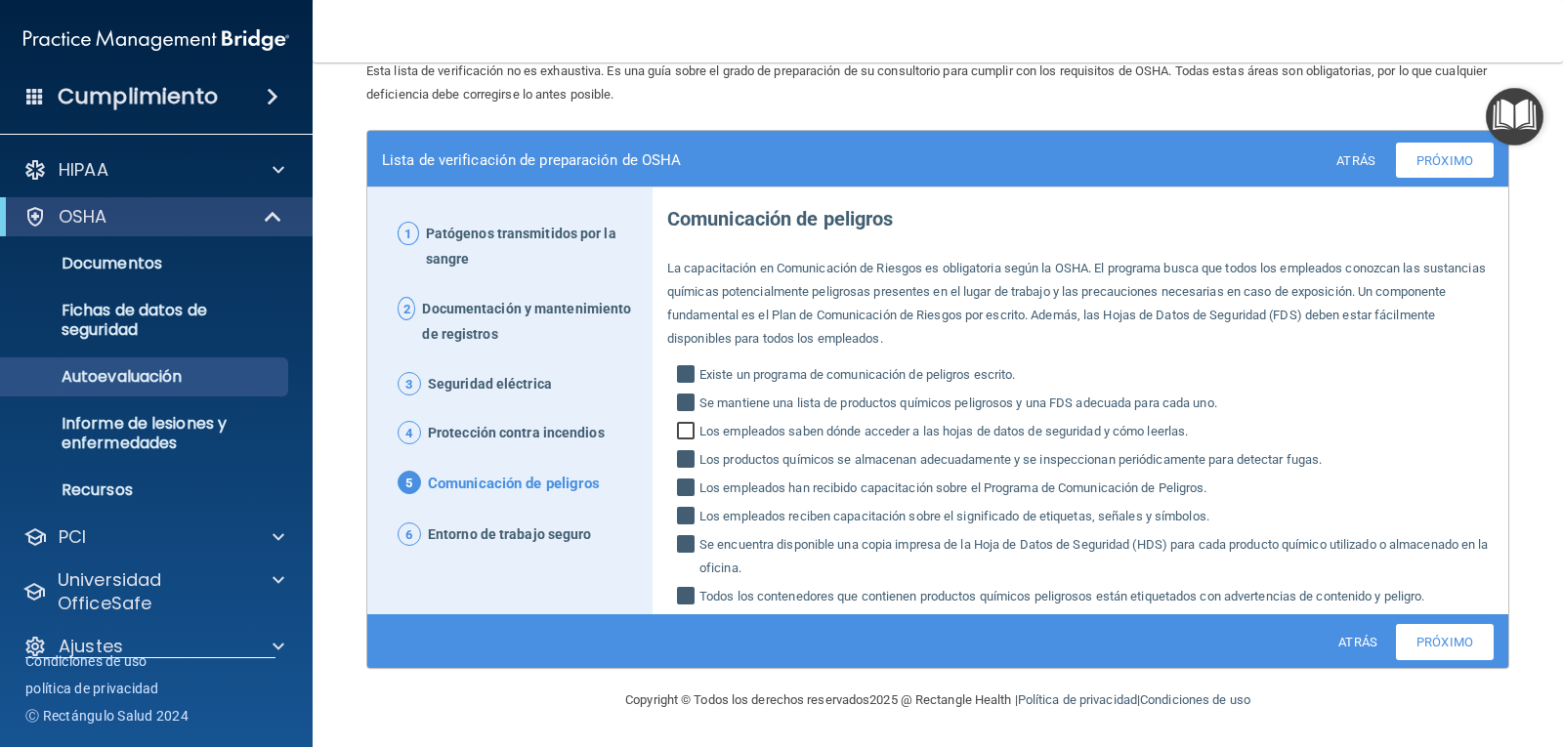
checkbox input "true"
click at [1426, 646] on font "Próximo" at bounding box center [1444, 642] width 57 height 15
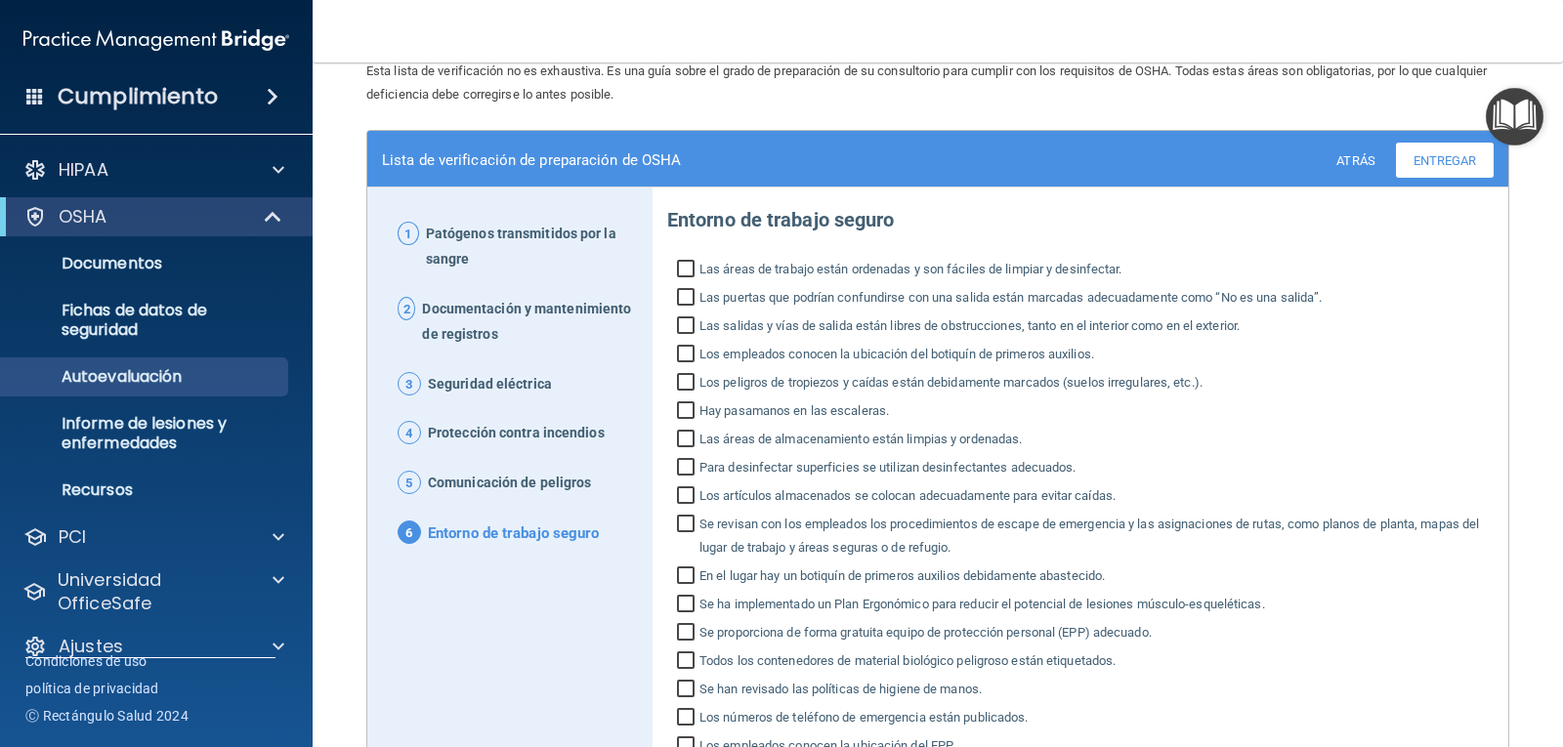
click at [681, 273] on input "Las áreas de trabajo están ordenadas y son fáciles de limpiar y desinfectar." at bounding box center [688, 272] width 22 height 20
checkbox input "true"
click at [683, 297] on input "Las puertas que podrían confundirse con una salida están marcadas adecuadamente…" at bounding box center [688, 300] width 22 height 20
checkbox input "true"
click at [683, 329] on input "Las salidas y vías de salida están libres de obstrucciones, tanto en el interio…" at bounding box center [688, 328] width 22 height 20
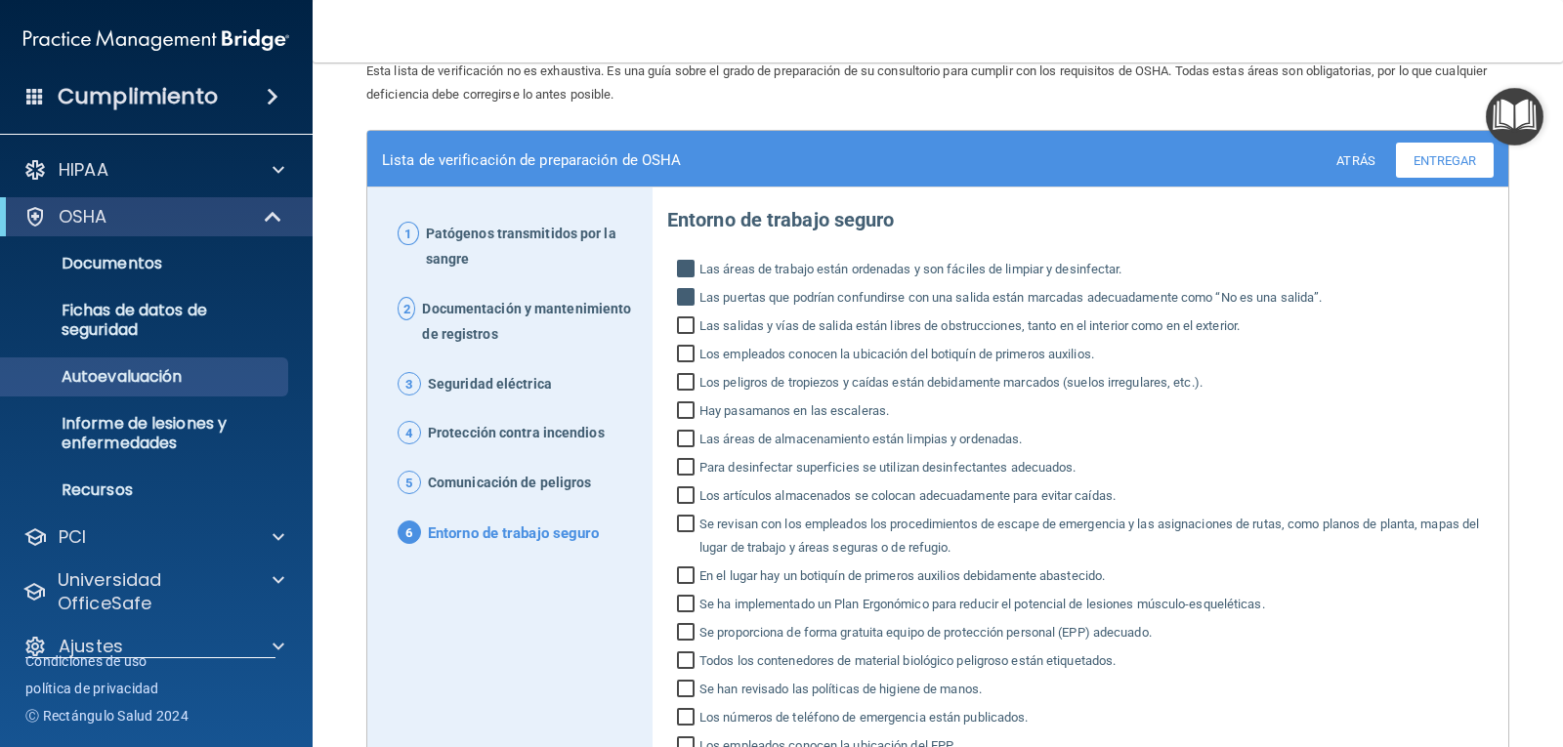
checkbox input "true"
click at [680, 357] on input "Los empleados conocen la ubicación del botiquín de primeros auxilios." at bounding box center [688, 357] width 22 height 20
checkbox input "true"
